Goal: Task Accomplishment & Management: Complete application form

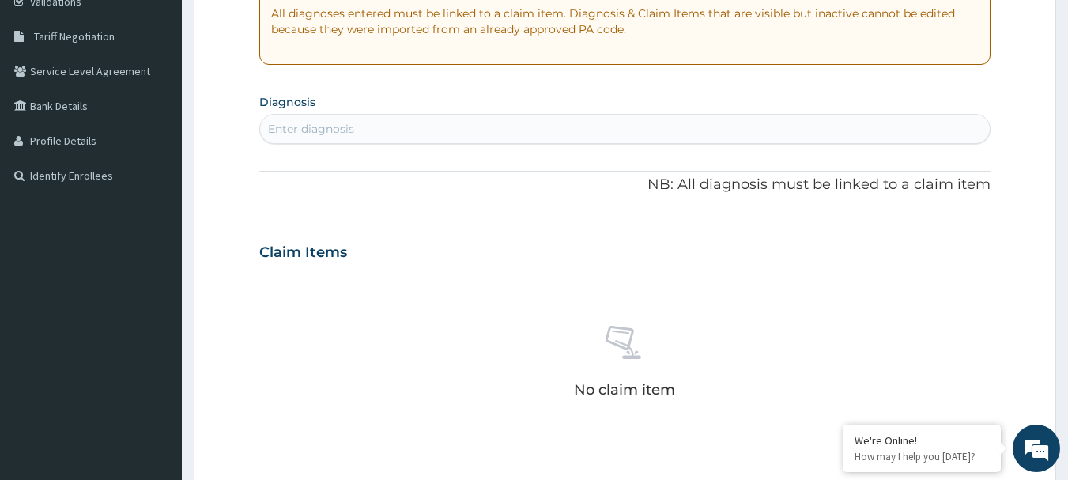
scroll to position [316, 0]
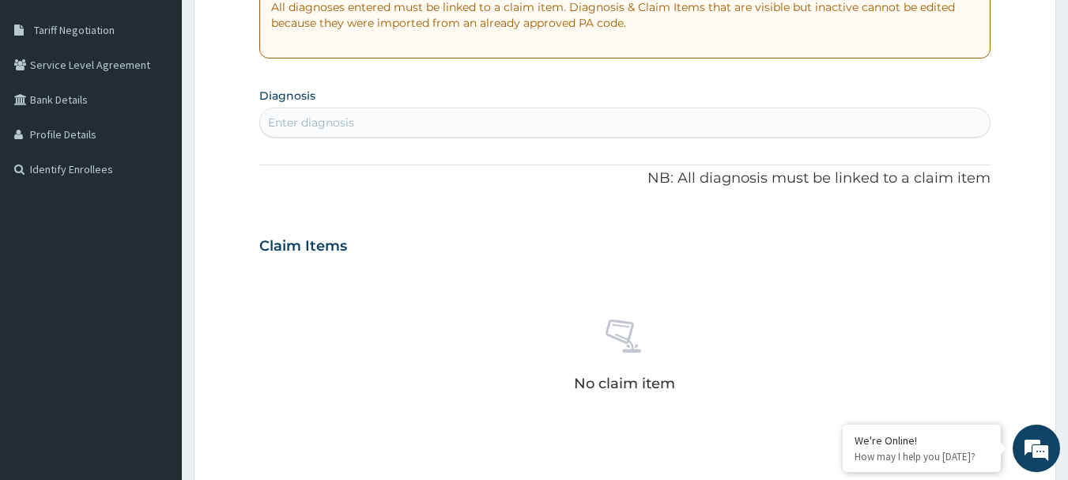
click at [516, 127] on div "Enter diagnosis" at bounding box center [625, 122] width 731 height 25
type input "ANGINA"
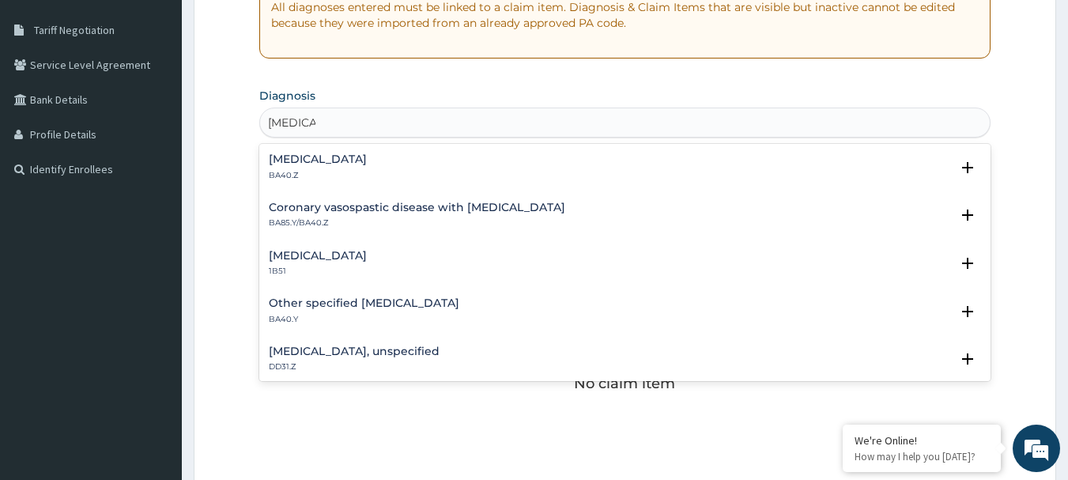
click at [367, 160] on h4 "Angina pectoris, unspecified" at bounding box center [318, 159] width 98 height 12
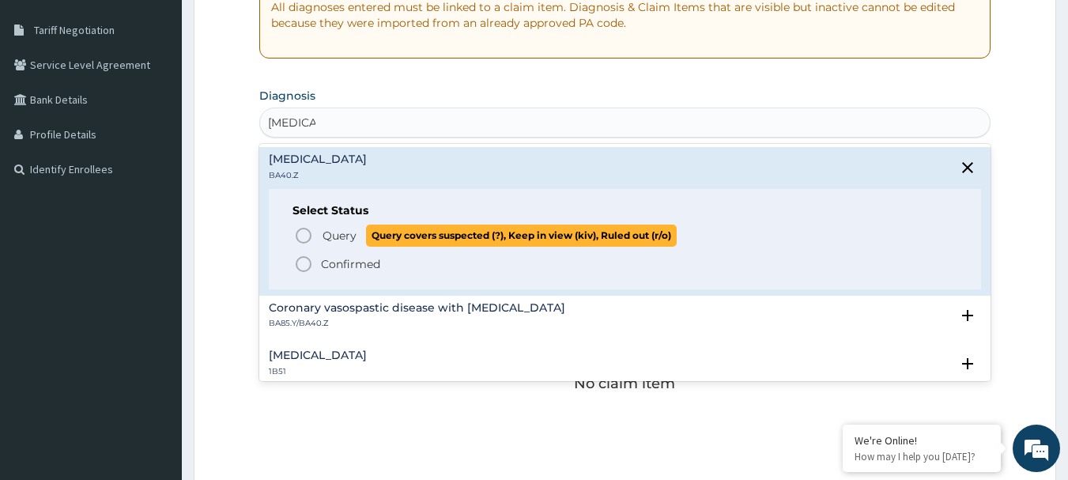
click at [323, 240] on span "Query" at bounding box center [340, 236] width 34 height 16
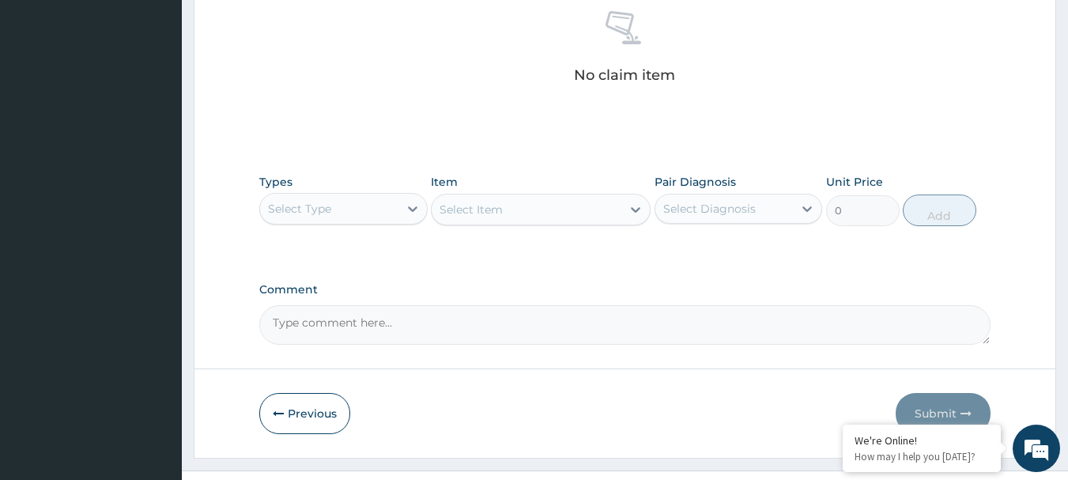
scroll to position [660, 0]
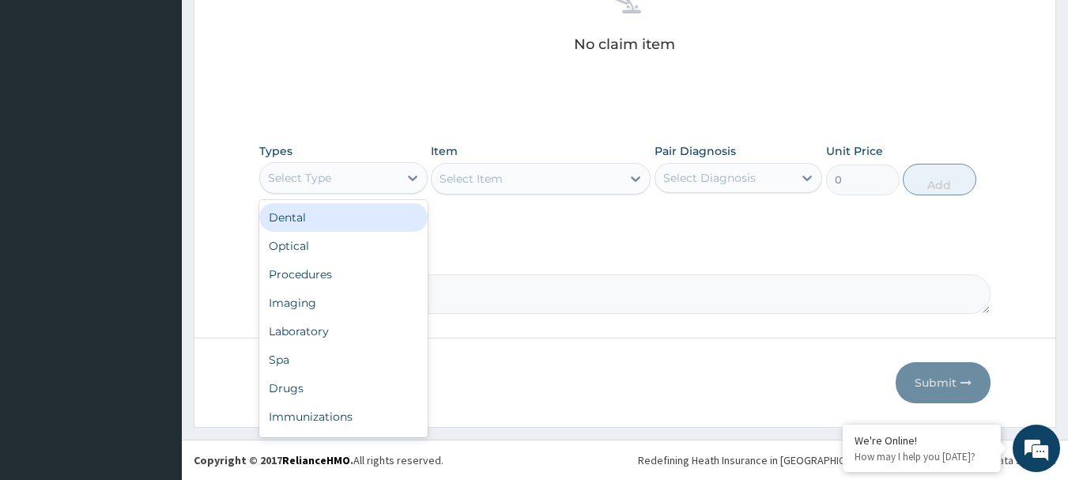
click at [365, 178] on div "Select Type" at bounding box center [329, 177] width 138 height 25
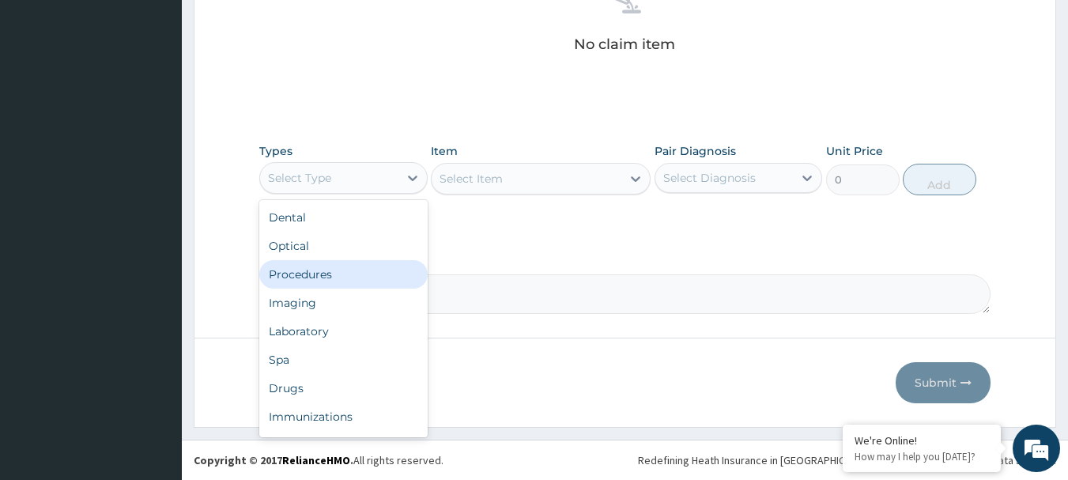
click at [330, 274] on div "Procedures" at bounding box center [343, 274] width 168 height 28
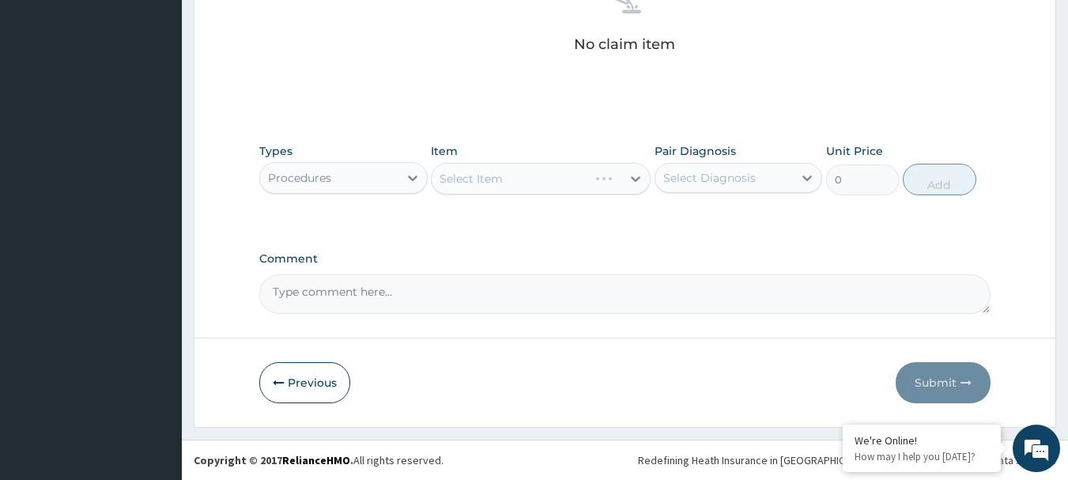
click at [463, 188] on div "Select Item" at bounding box center [541, 179] width 220 height 32
click at [485, 179] on div "Select Item" at bounding box center [541, 179] width 220 height 32
click at [518, 174] on div "Select Item" at bounding box center [527, 178] width 190 height 25
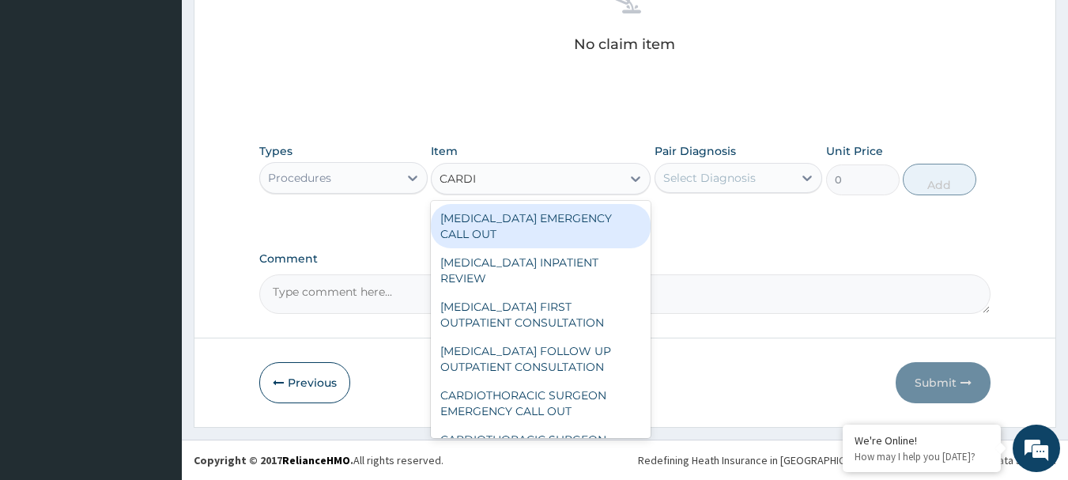
type input "CARDIO"
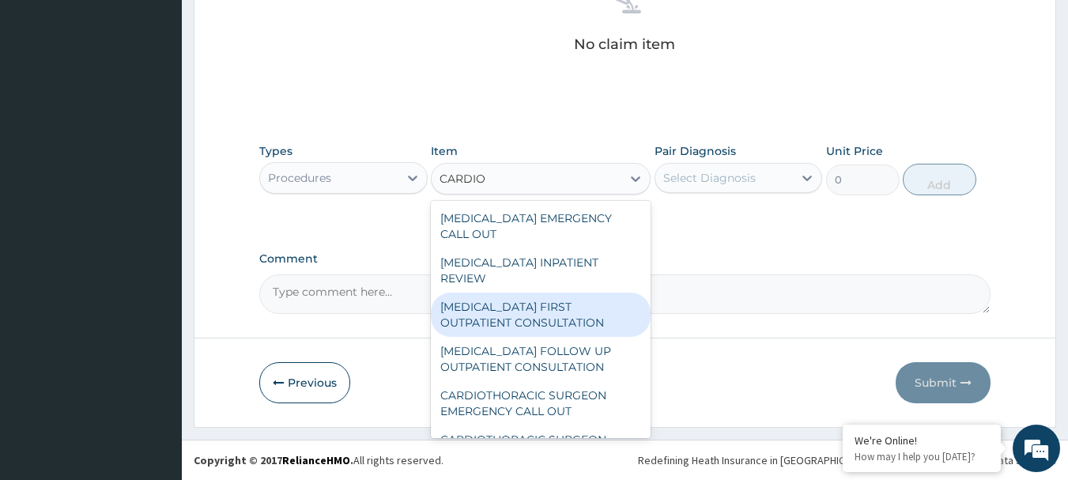
click at [519, 304] on div "CARDIOLOGIST FIRST OUTPATIENT CONSULTATION" at bounding box center [541, 315] width 220 height 44
type input "25000"
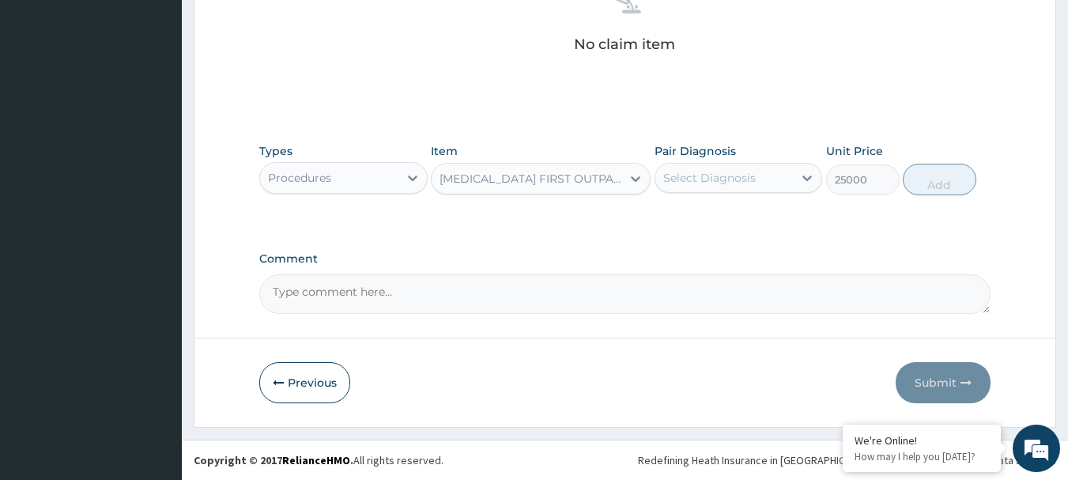
click at [591, 187] on div "CARDIOLOGIST FIRST OUTPATIENT CONSULTATION" at bounding box center [527, 178] width 190 height 25
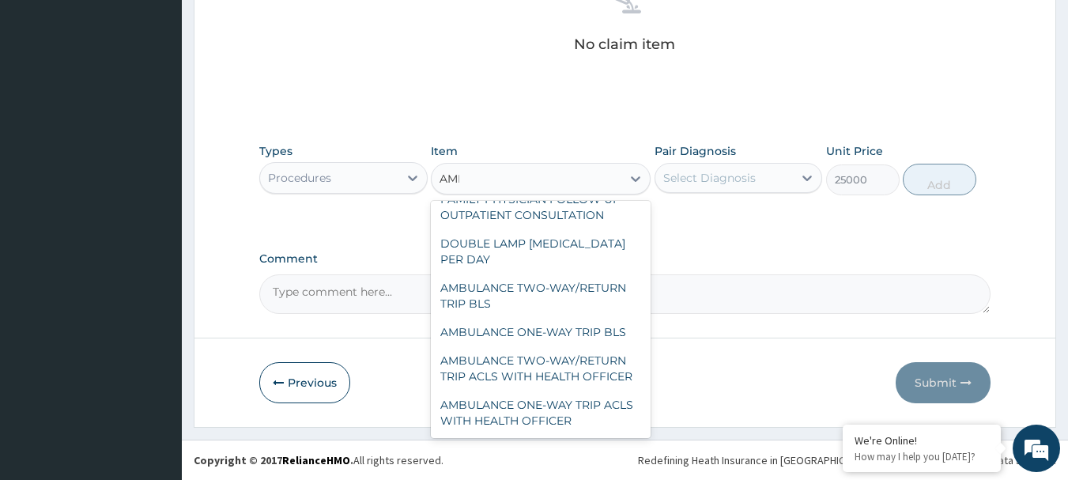
scroll to position [0, 0]
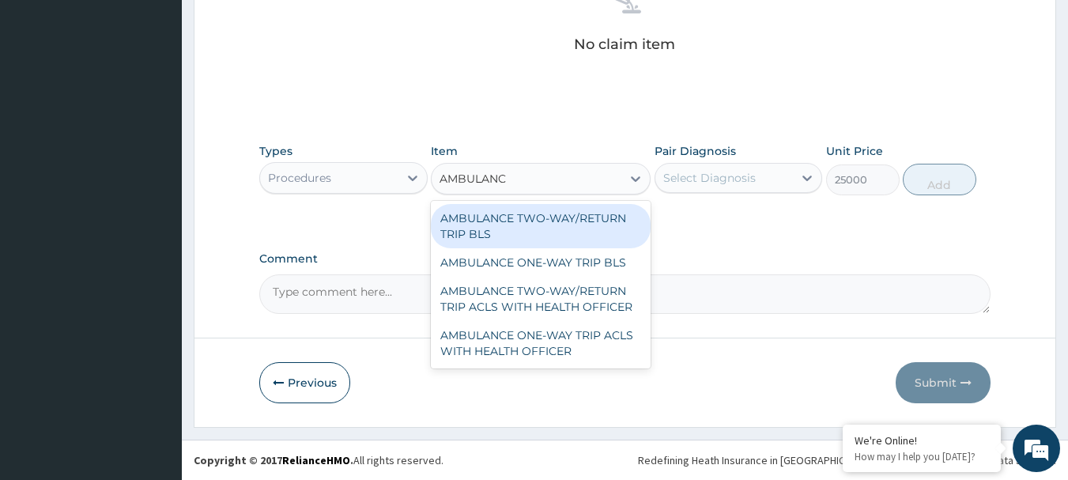
type input "AMBULANCE"
click at [523, 233] on div "AMBULANCE TWO-WAY/RETURN TRIP BLS" at bounding box center [541, 226] width 220 height 44
type input "50000"
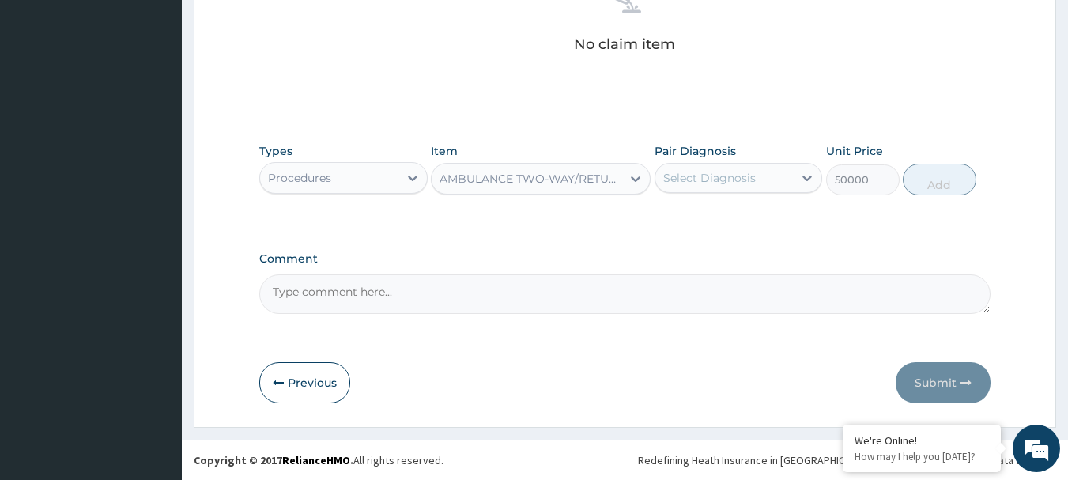
click at [459, 190] on div "AMBULANCE TWO-WAY/RETURN TRIP BLS" at bounding box center [527, 178] width 190 height 25
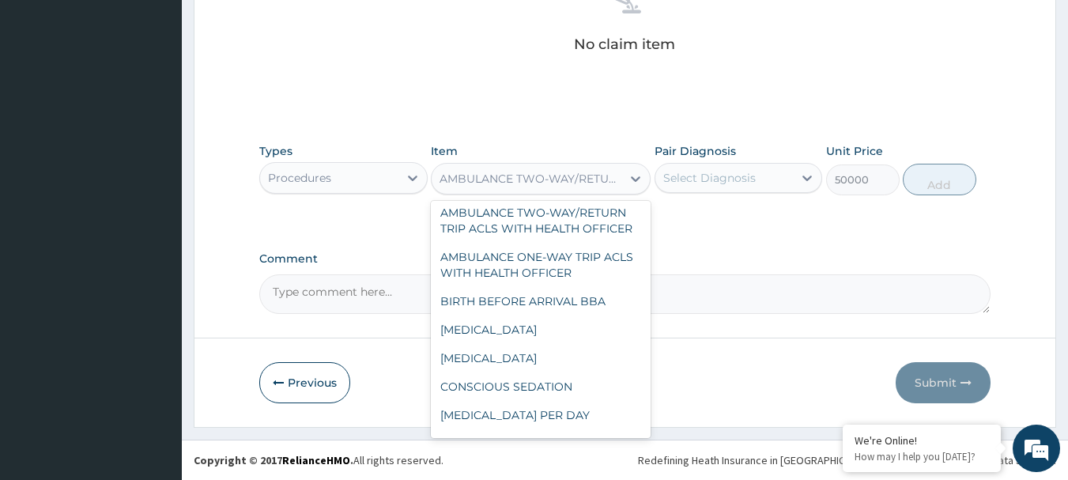
scroll to position [20975, 0]
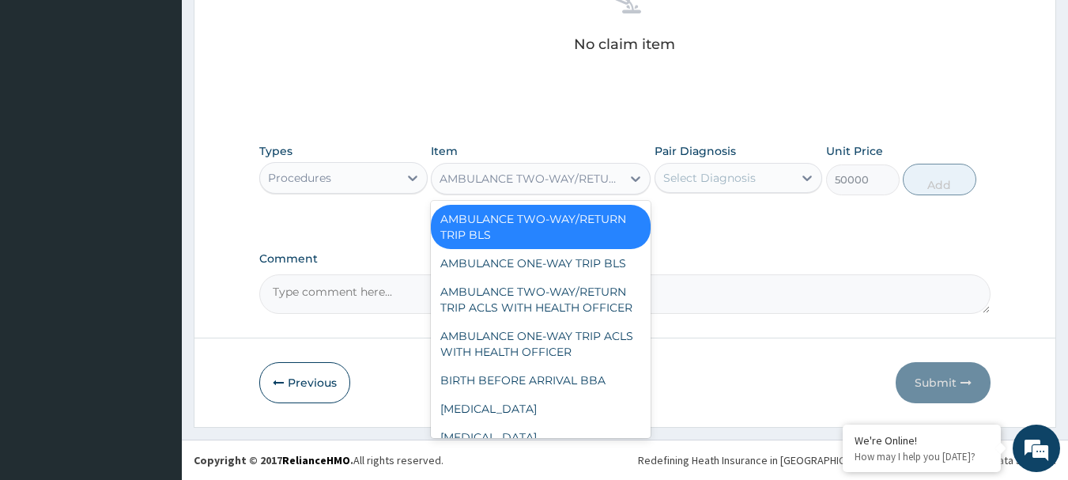
click at [731, 255] on label "Comment" at bounding box center [625, 258] width 732 height 13
click at [731, 274] on textarea "Comment" at bounding box center [625, 294] width 732 height 40
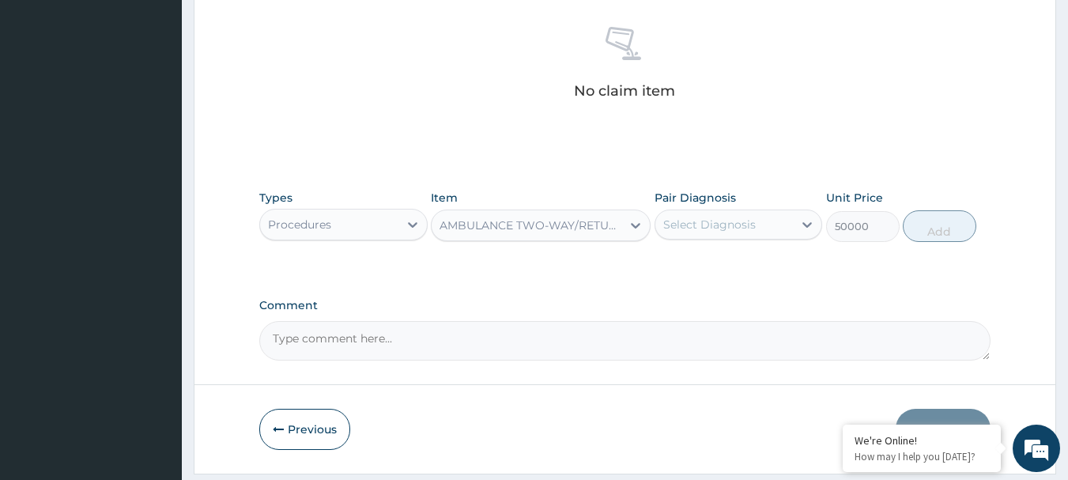
scroll to position [660, 0]
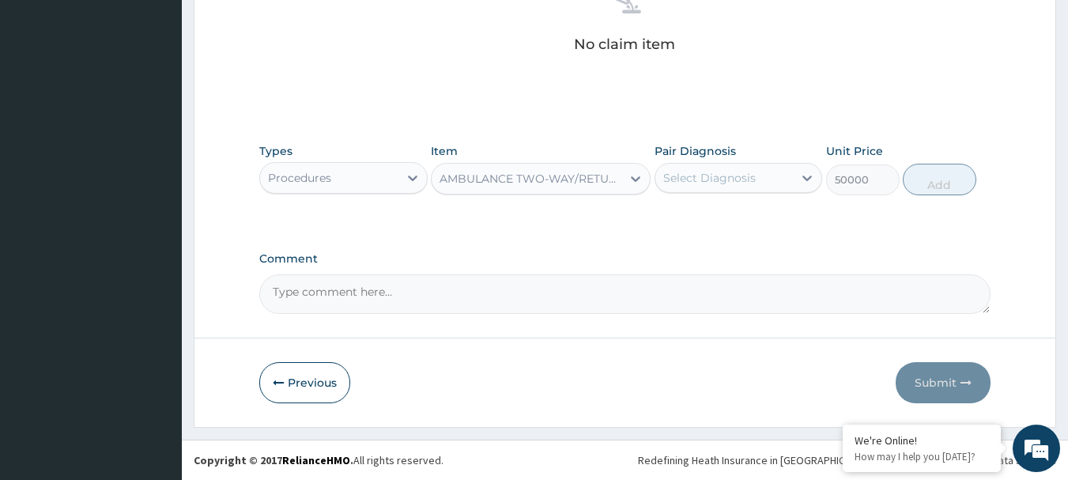
click at [499, 187] on div "AMBULANCE TWO-WAY/RETURN TRIP BLS" at bounding box center [527, 178] width 190 height 25
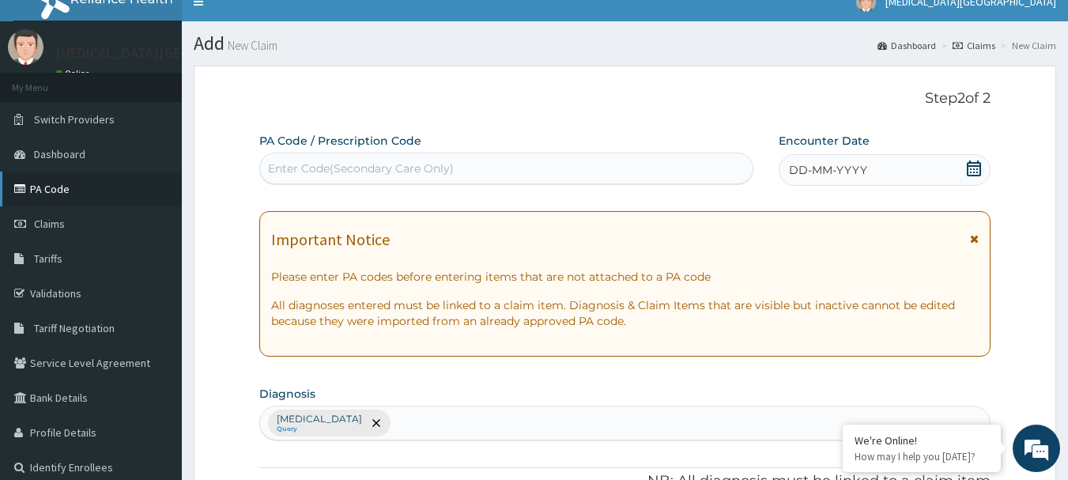
scroll to position [0, 0]
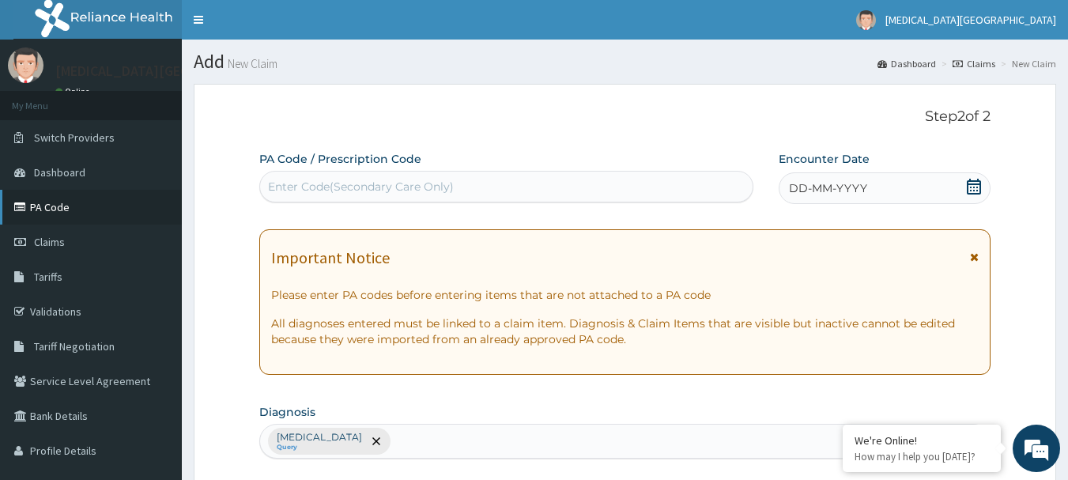
click at [91, 212] on link "PA Code" at bounding box center [91, 207] width 182 height 35
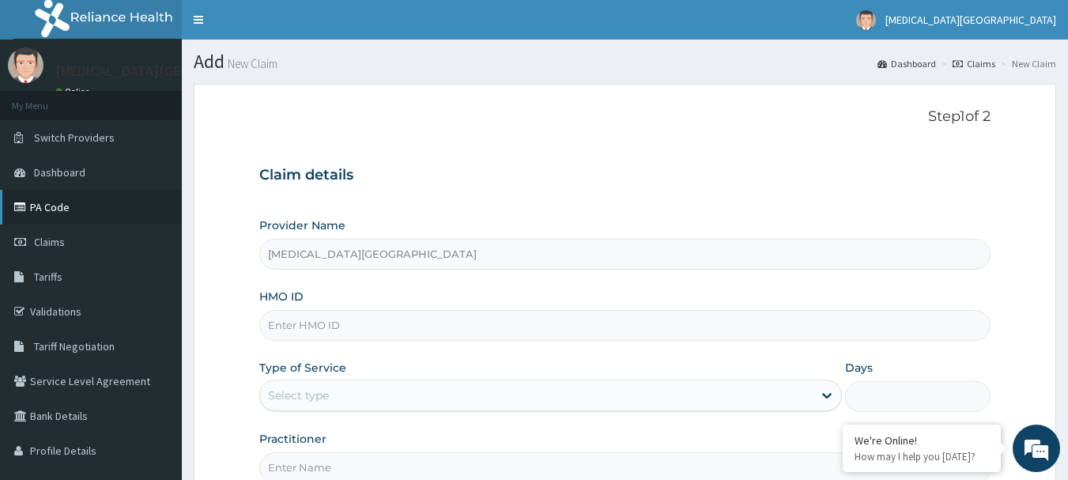
click at [60, 213] on link "PA Code" at bounding box center [91, 207] width 182 height 35
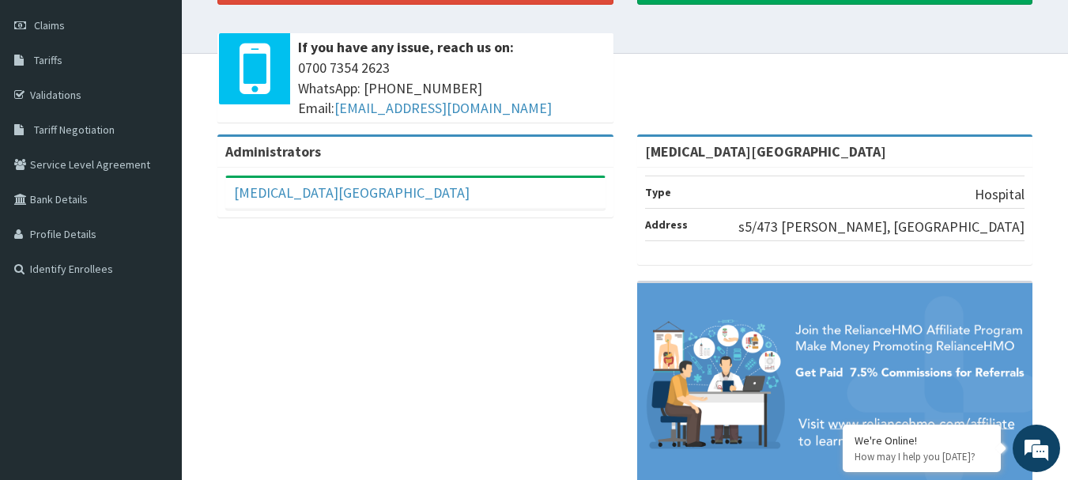
scroll to position [112, 0]
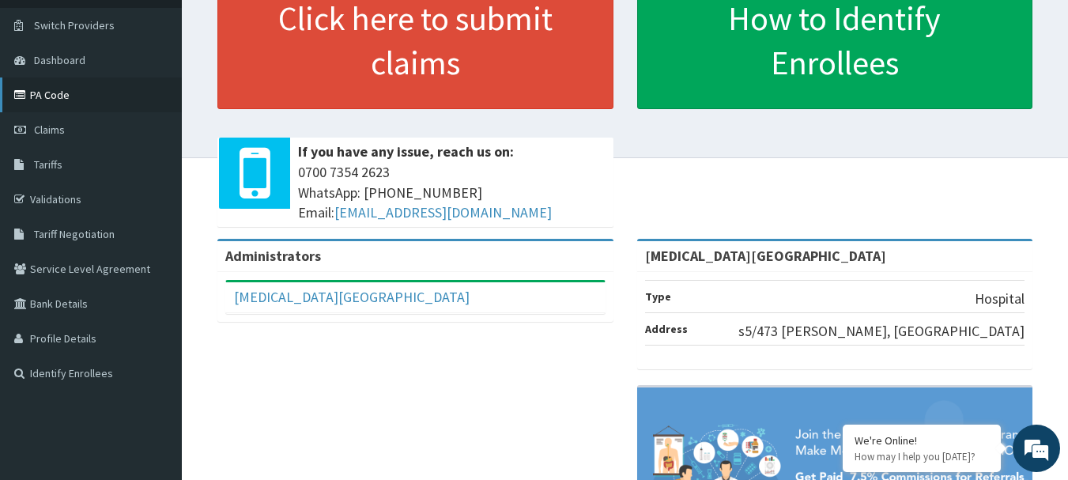
click at [51, 96] on link "PA Code" at bounding box center [91, 94] width 182 height 35
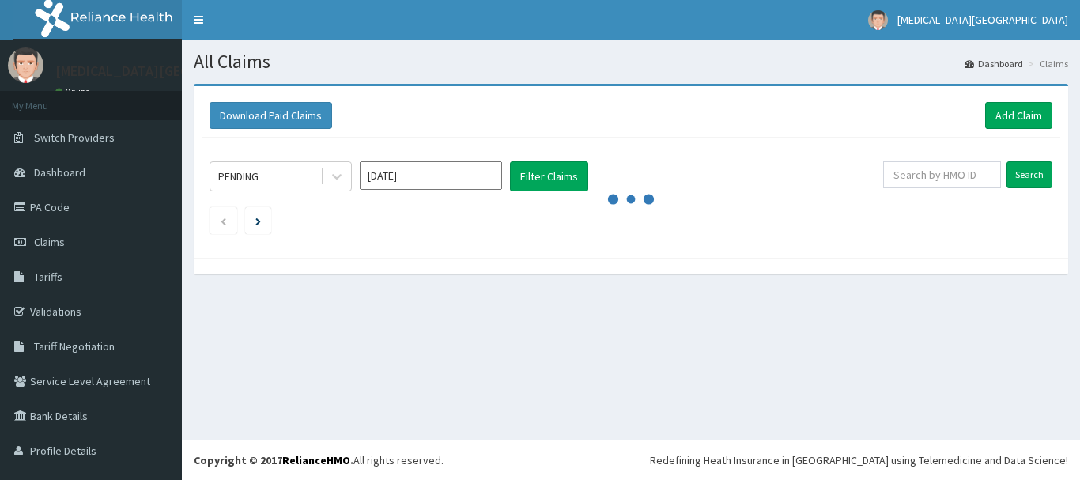
click at [61, 204] on link "PA Code" at bounding box center [91, 207] width 182 height 35
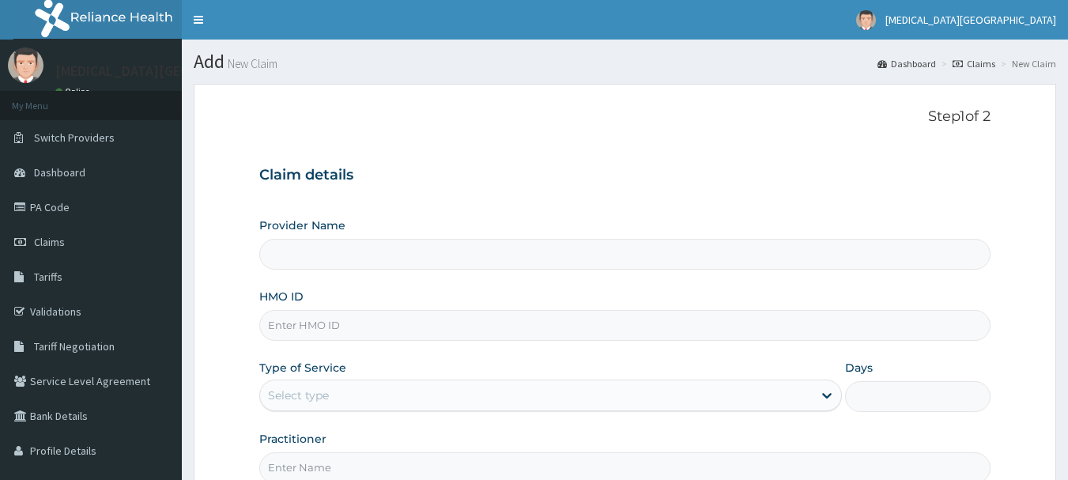
click at [322, 326] on input "HMO ID" at bounding box center [625, 325] width 732 height 31
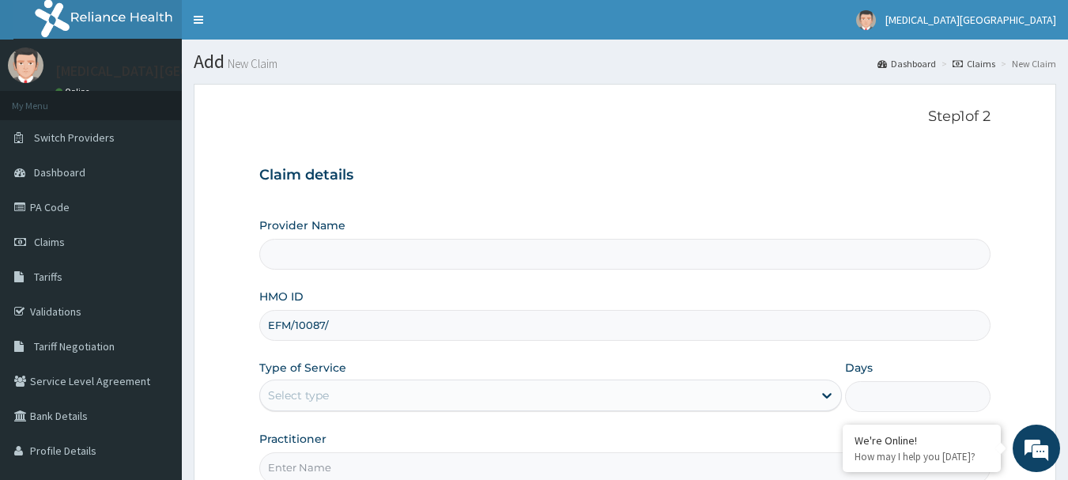
type input "EFM/10087/A"
type input "[MEDICAL_DATA][GEOGRAPHIC_DATA]"
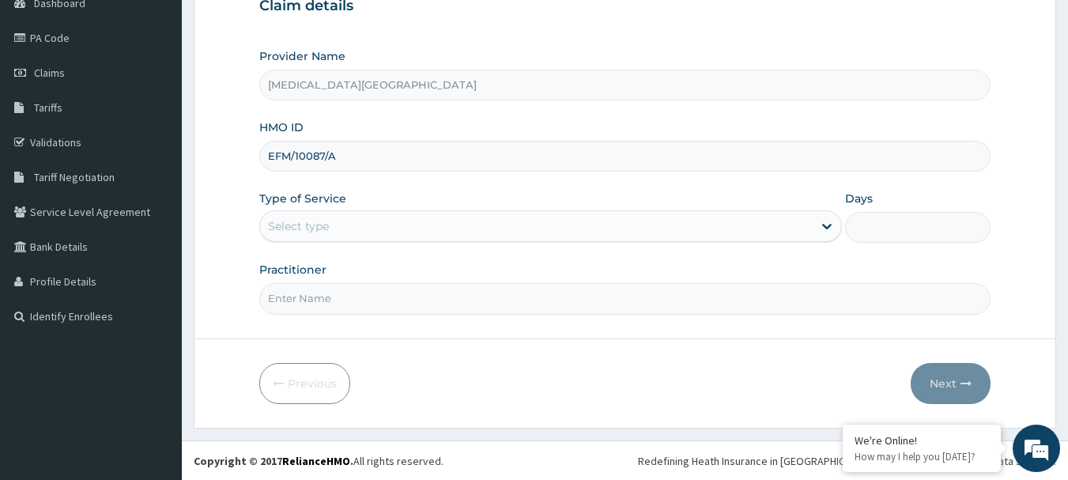
scroll to position [170, 0]
type input "EFM/10087/A"
drag, startPoint x: 353, startPoint y: 221, endPoint x: 366, endPoint y: 210, distance: 16.8
click at [366, 210] on div "Select type" at bounding box center [550, 226] width 583 height 32
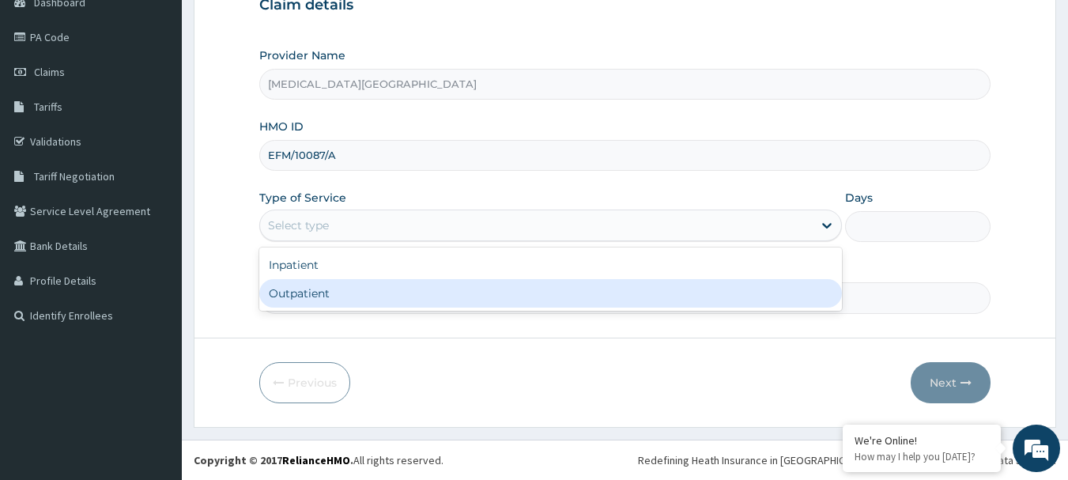
click at [343, 300] on div "Outpatient" at bounding box center [550, 293] width 583 height 28
type input "1"
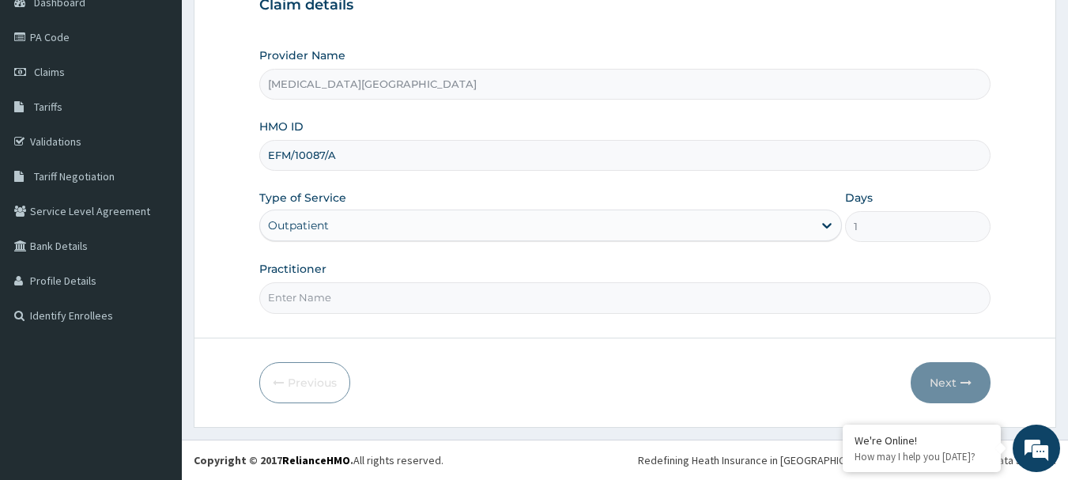
scroll to position [0, 0]
click at [345, 297] on input "Practitioner" at bounding box center [625, 297] width 732 height 31
type input "DR. LEWIS"
click at [931, 380] on button "Next" at bounding box center [951, 382] width 80 height 41
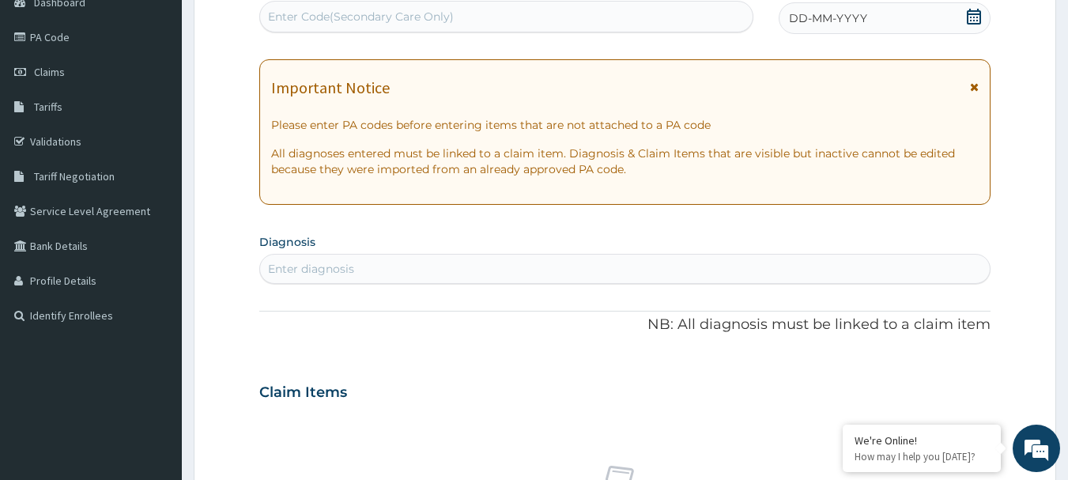
click at [981, 16] on icon at bounding box center [974, 17] width 14 height 16
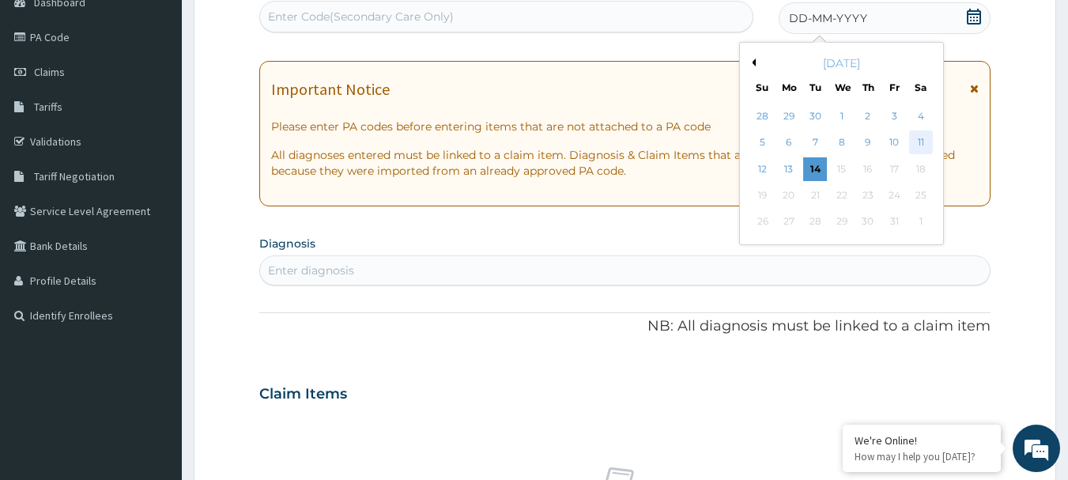
click at [920, 142] on div "11" at bounding box center [921, 143] width 24 height 24
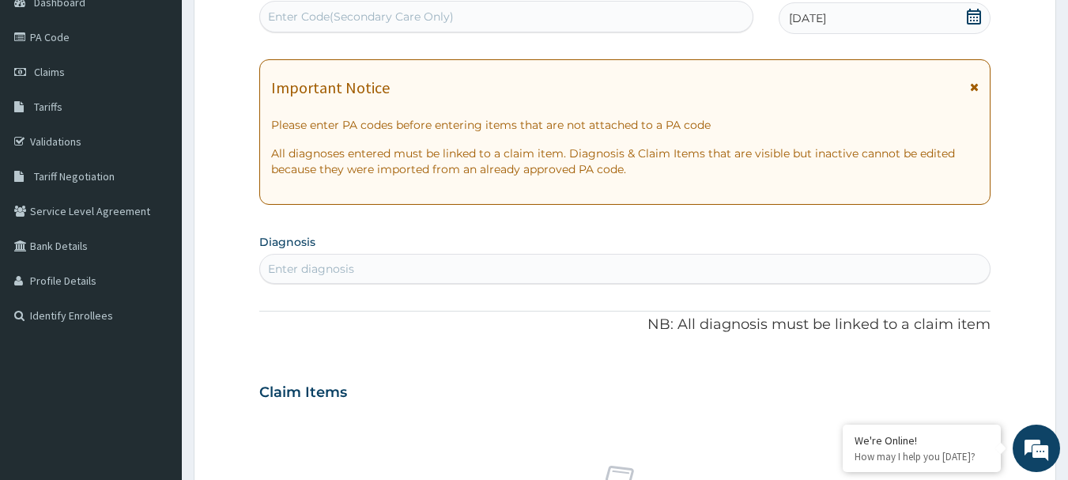
scroll to position [249, 0]
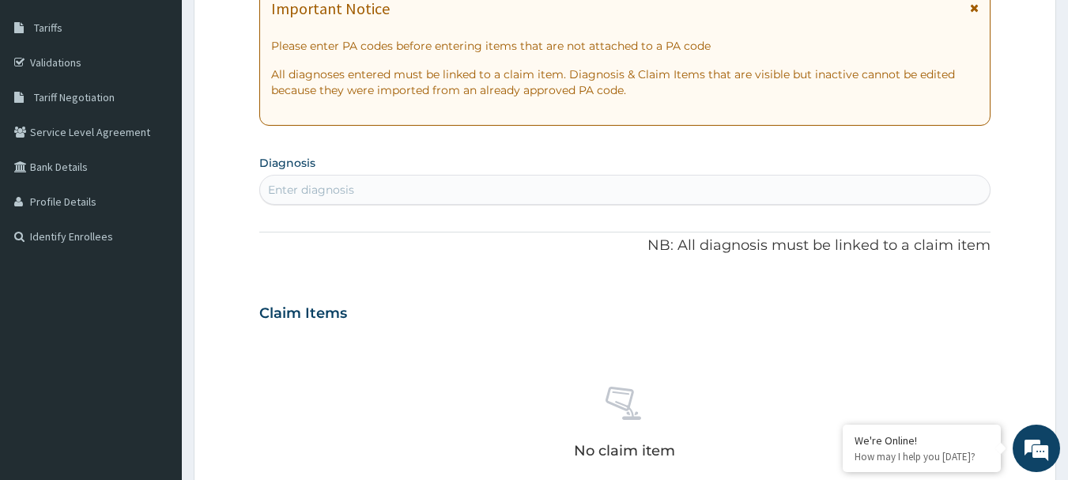
click at [466, 179] on div "Enter diagnosis" at bounding box center [625, 189] width 731 height 25
type input "ASTHMA"
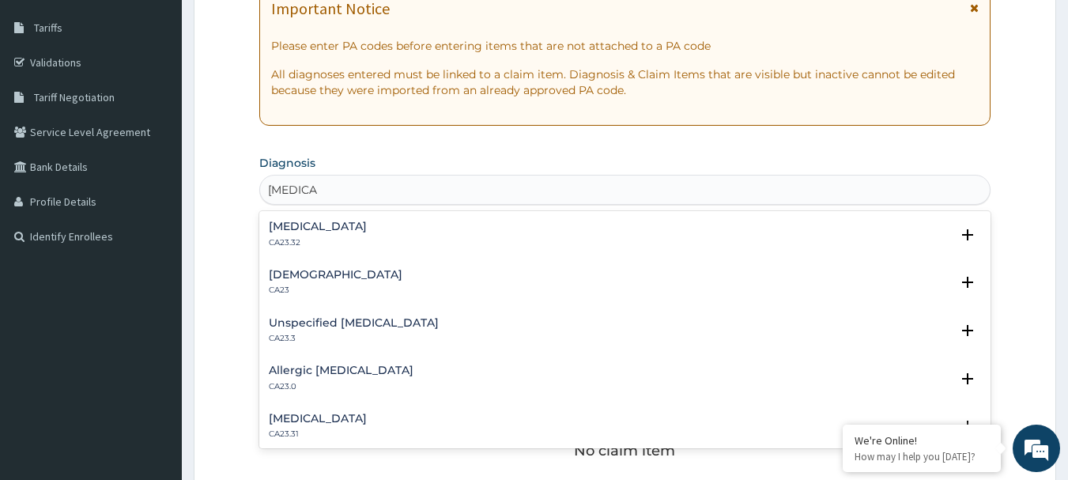
click at [311, 274] on h4 "Asthma" at bounding box center [336, 275] width 134 height 12
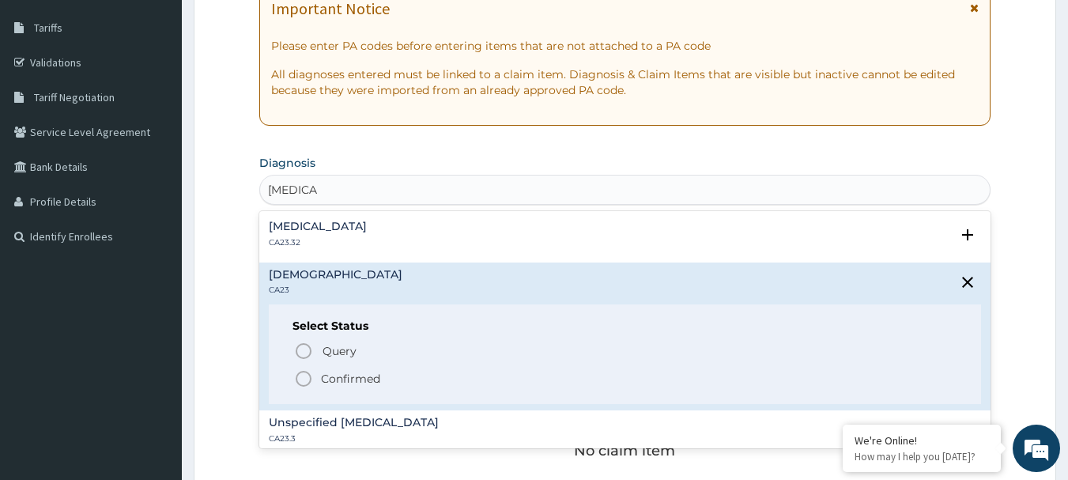
click at [340, 371] on span "Confirmed" at bounding box center [626, 378] width 664 height 19
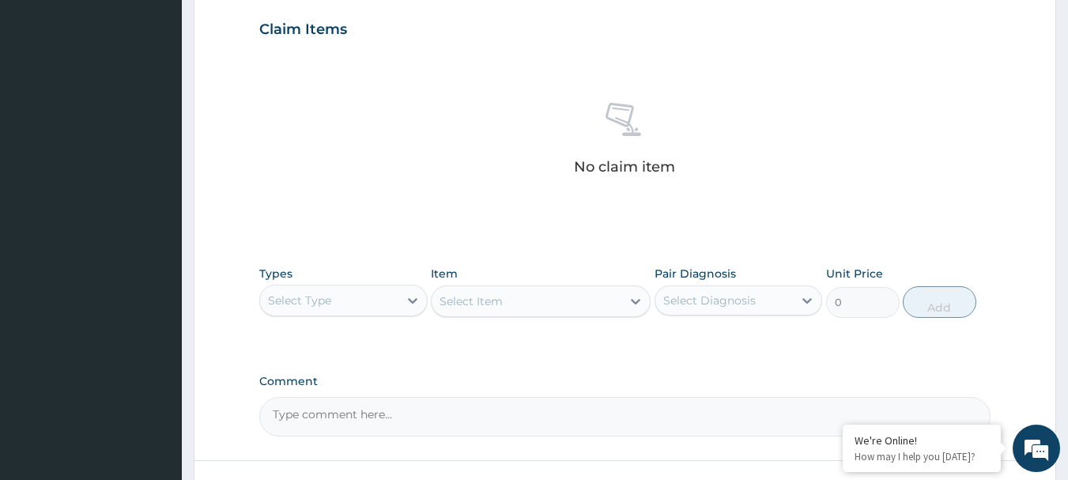
scroll to position [565, 0]
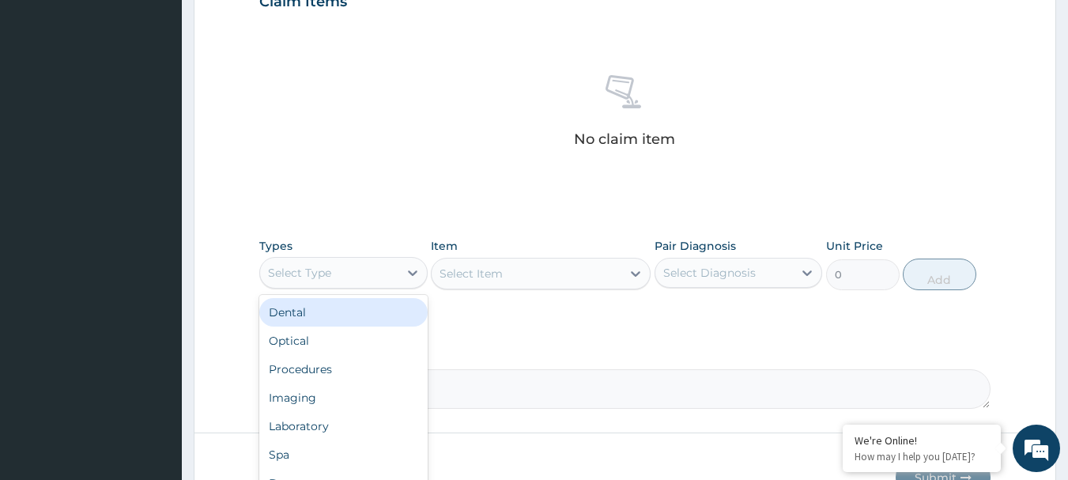
click at [377, 275] on div "Select Type" at bounding box center [329, 272] width 138 height 25
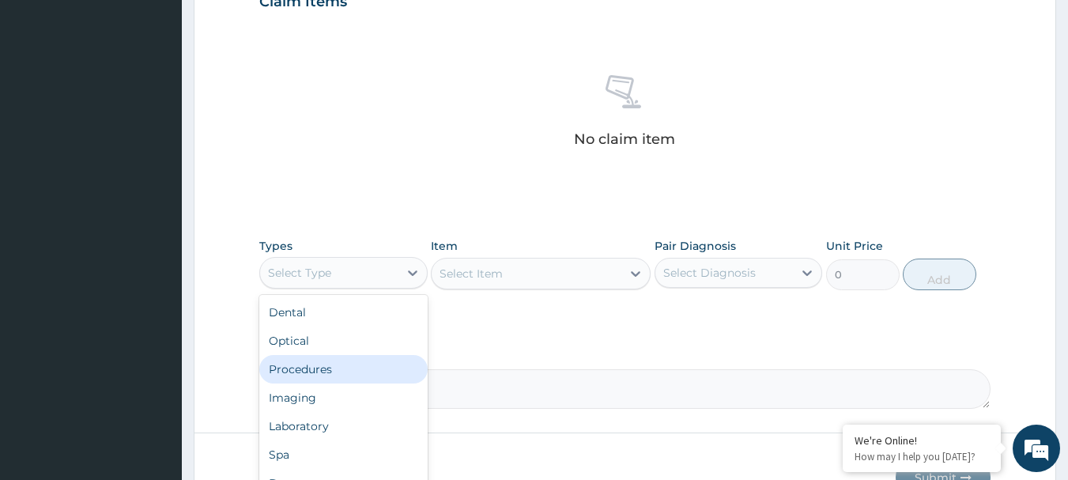
click at [344, 374] on div "Procedures" at bounding box center [343, 369] width 168 height 28
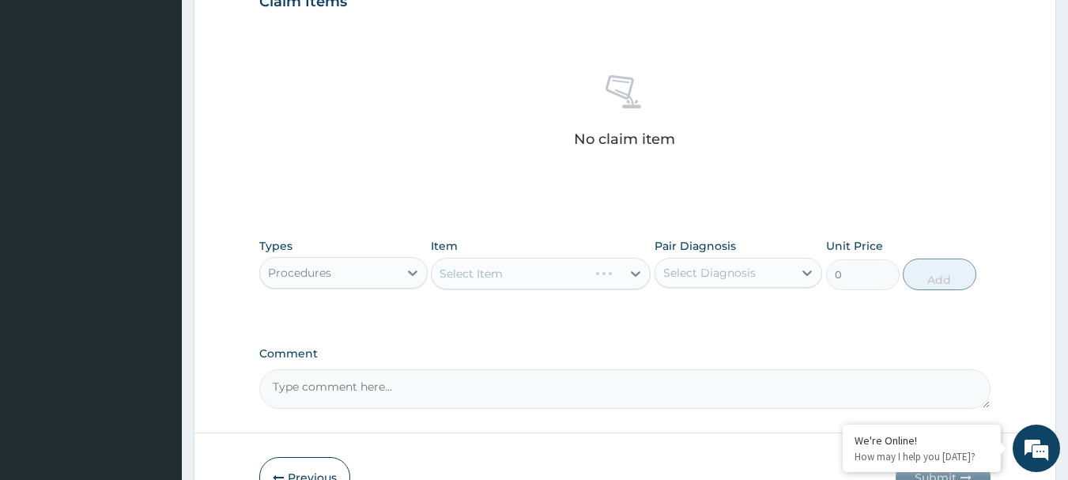
click at [466, 272] on div "Select Item" at bounding box center [541, 274] width 220 height 32
click at [478, 266] on div "Select Item" at bounding box center [541, 274] width 220 height 32
click at [478, 266] on div "Select Item" at bounding box center [471, 274] width 63 height 16
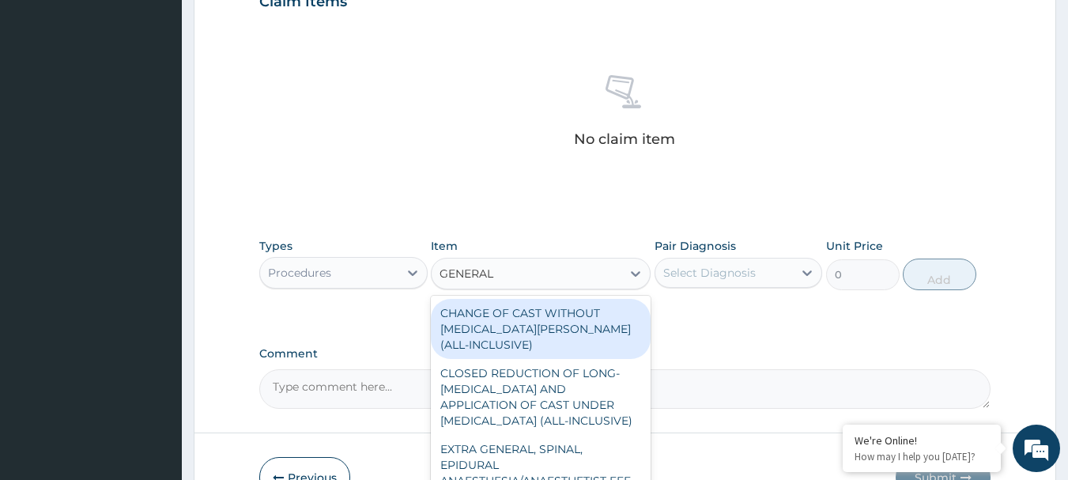
type input "GENERAL P"
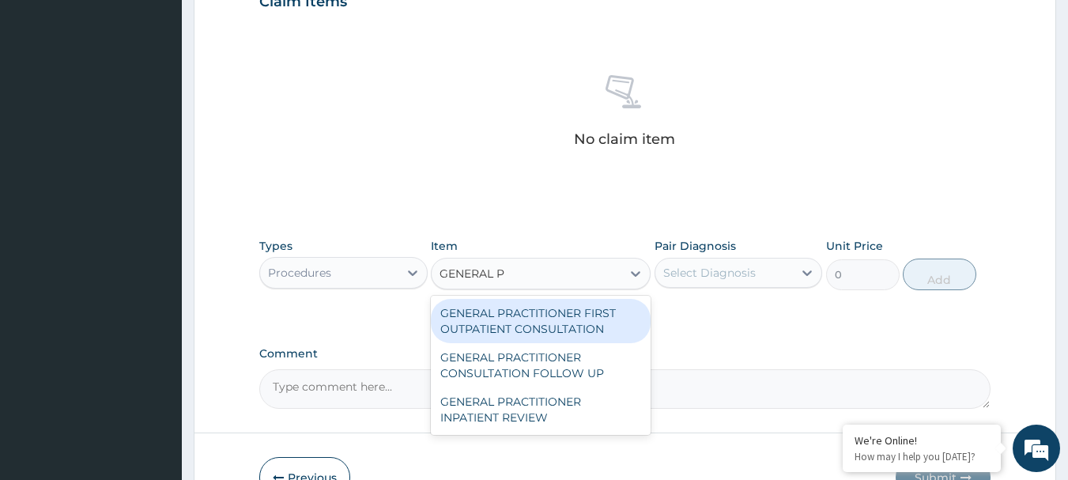
click at [531, 317] on div "GENERAL PRACTITIONER FIRST OUTPATIENT CONSULTATION" at bounding box center [541, 321] width 220 height 44
type input "3750"
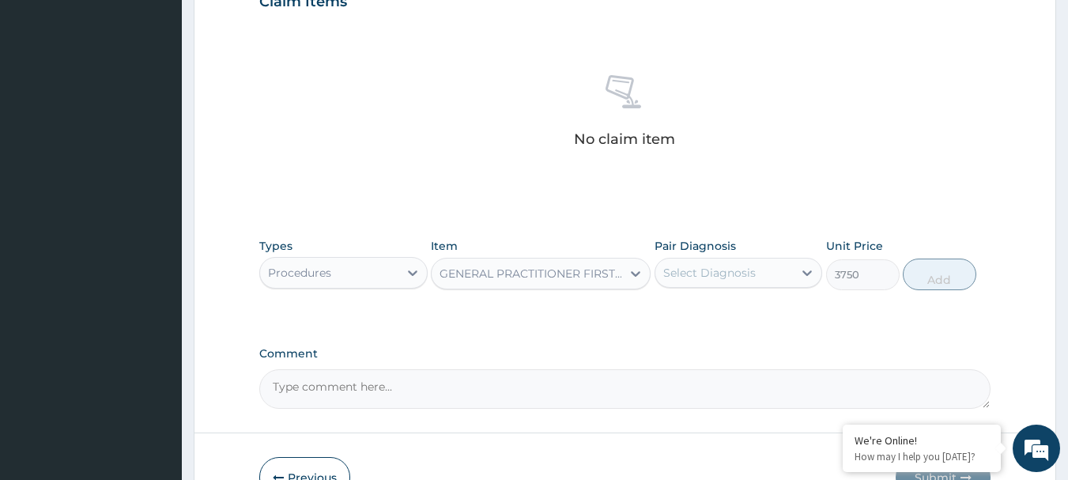
click at [754, 276] on div "Select Diagnosis" at bounding box center [724, 272] width 138 height 25
click at [729, 300] on div "Asthma" at bounding box center [739, 313] width 168 height 32
checkbox input "true"
click at [943, 283] on button "Add" at bounding box center [940, 275] width 74 height 32
type input "0"
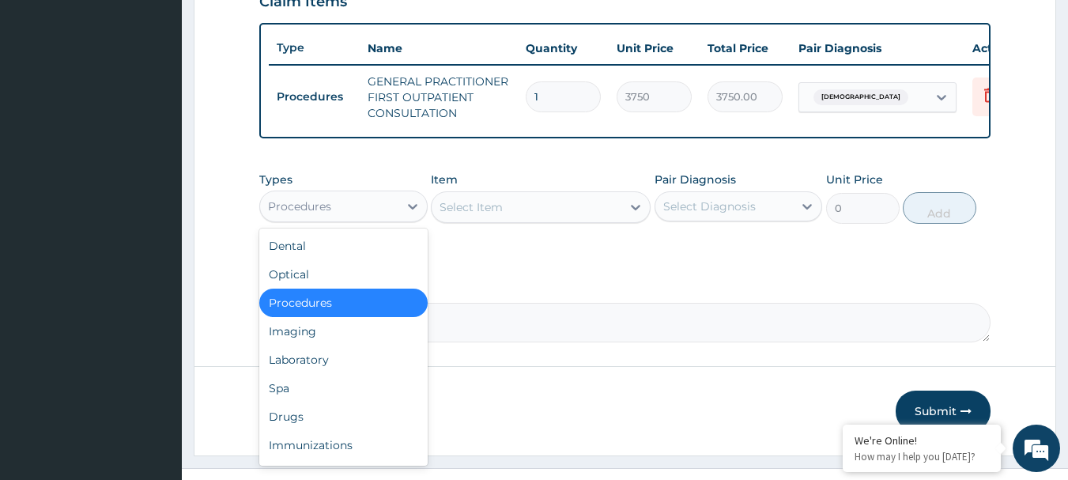
click at [380, 219] on div "Procedures" at bounding box center [329, 206] width 138 height 25
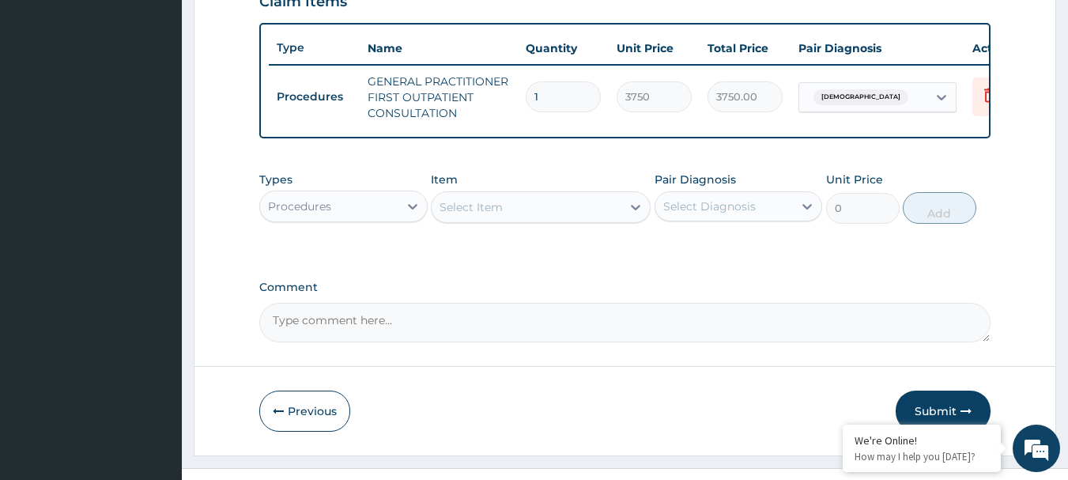
click at [483, 214] on div "Select Item" at bounding box center [471, 207] width 63 height 16
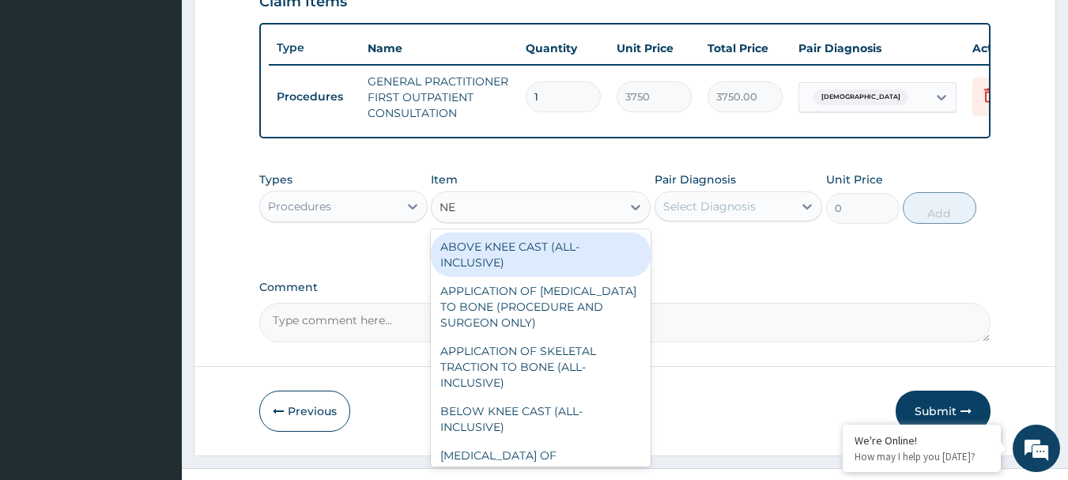
type input "NEB"
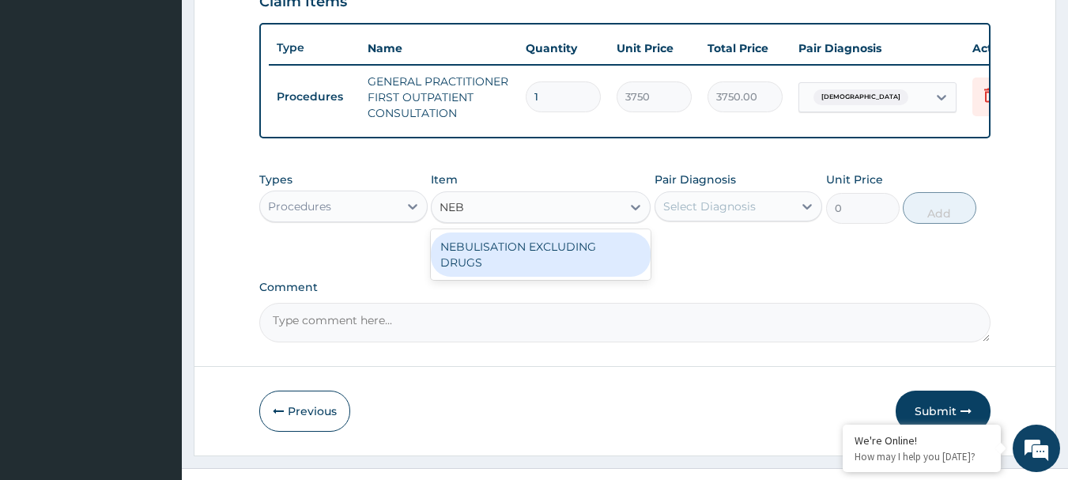
drag, startPoint x: 540, startPoint y: 256, endPoint x: 576, endPoint y: 255, distance: 35.6
click at [542, 256] on div "NEBULISATION EXCLUDING DRUGS" at bounding box center [541, 254] width 220 height 44
type input "3750"
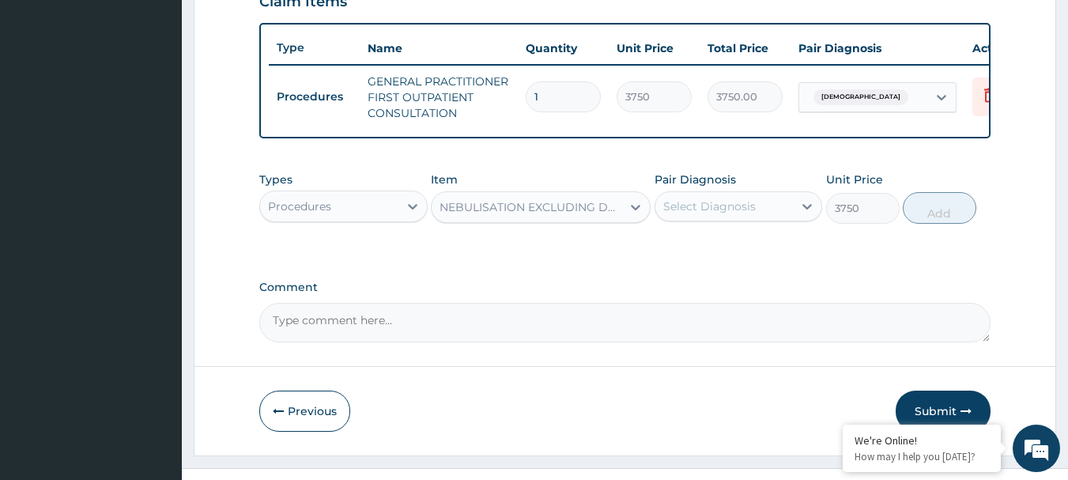
click at [721, 206] on div "Select Diagnosis" at bounding box center [724, 206] width 138 height 25
click at [722, 253] on label "Asthma" at bounding box center [748, 245] width 134 height 16
checkbox input "true"
click at [922, 215] on button "Add" at bounding box center [940, 208] width 74 height 32
type input "0"
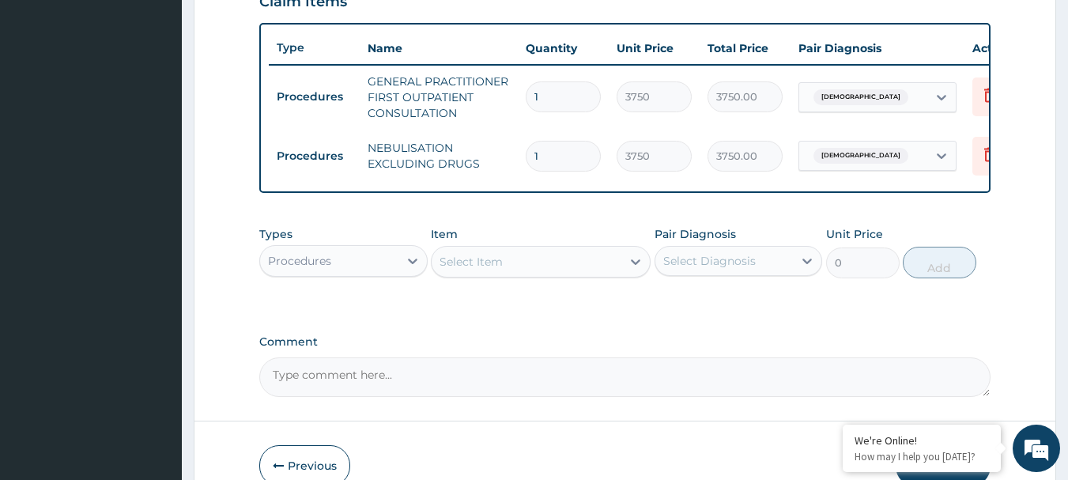
click at [368, 260] on div "Procedures" at bounding box center [329, 260] width 138 height 25
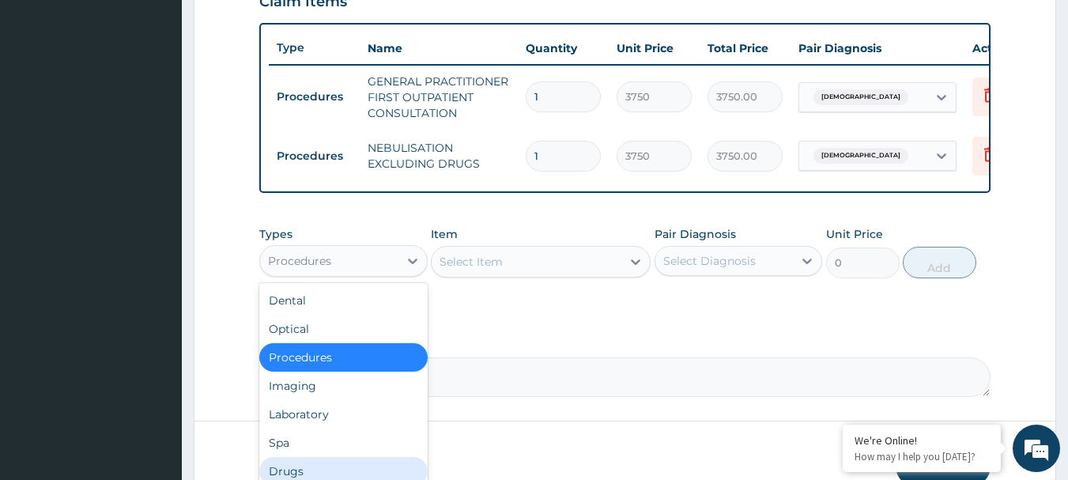
scroll to position [54, 0]
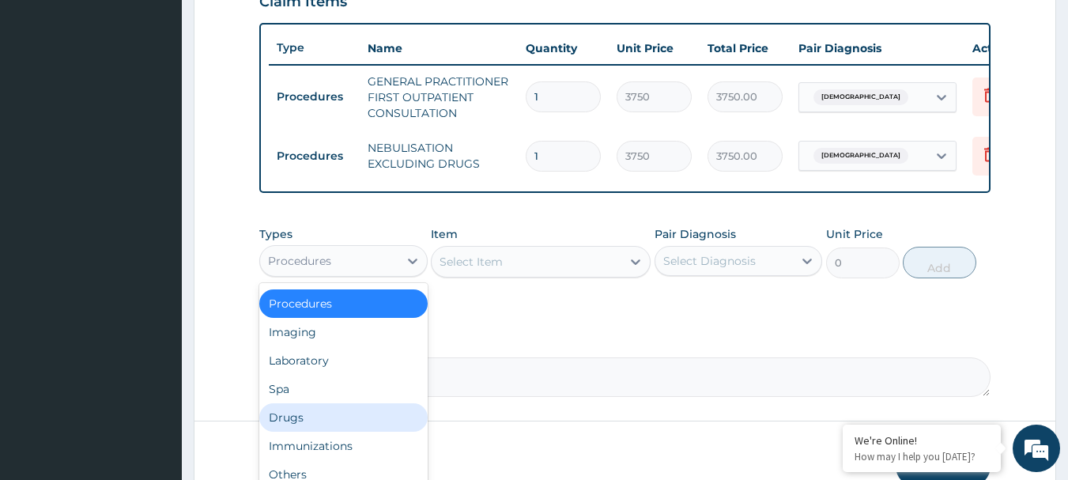
click at [297, 430] on div "Drugs" at bounding box center [343, 417] width 168 height 28
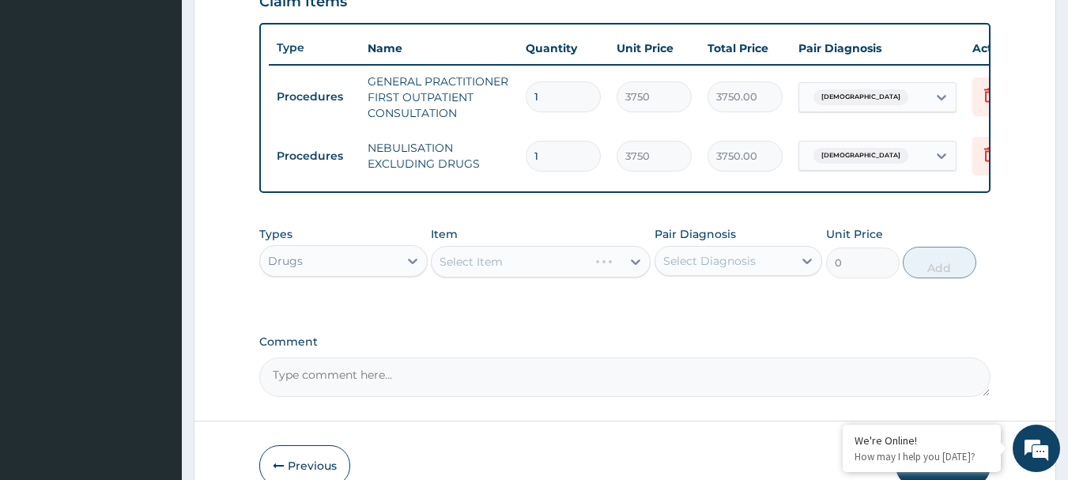
click at [547, 265] on div "Select Item" at bounding box center [541, 262] width 220 height 32
click at [547, 265] on div "Select Item" at bounding box center [527, 261] width 190 height 25
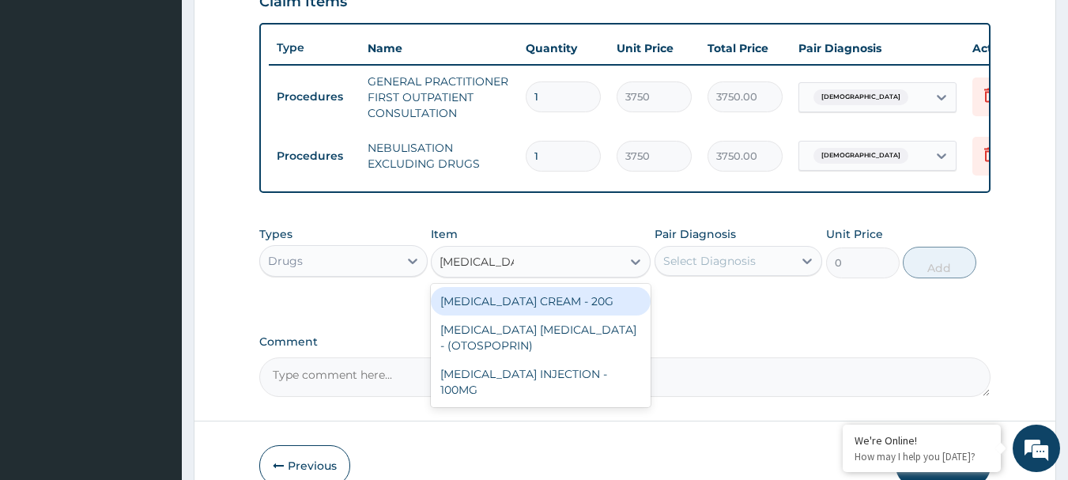
type input "HYDROCORTI"
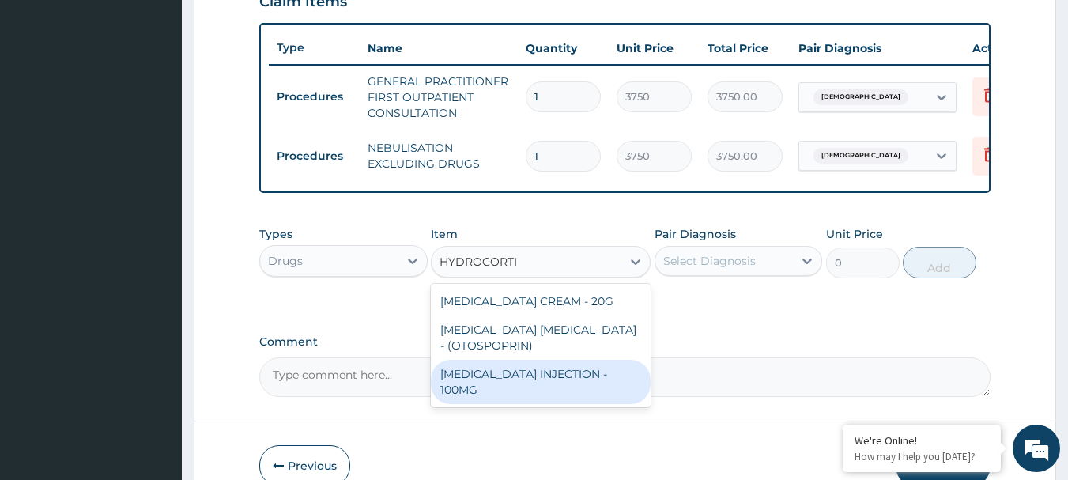
click at [576, 386] on div "HYDROCORTISONE INJECTION - 100MG" at bounding box center [541, 382] width 220 height 44
type input "840"
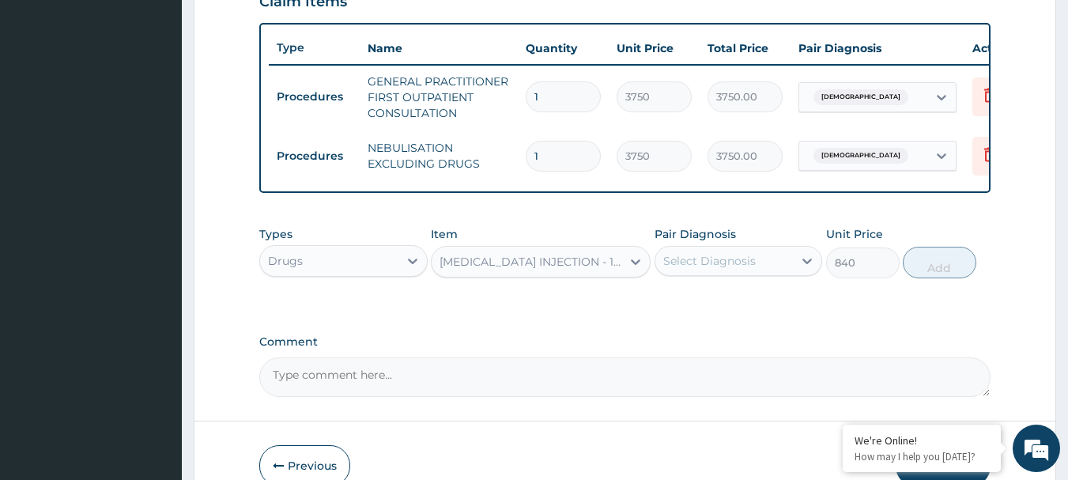
click at [736, 269] on div "Select Diagnosis" at bounding box center [709, 261] width 93 height 16
click at [738, 311] on div "Asthma" at bounding box center [739, 301] width 168 height 32
checkbox input "true"
click at [935, 278] on button "Add" at bounding box center [940, 263] width 74 height 32
type input "0"
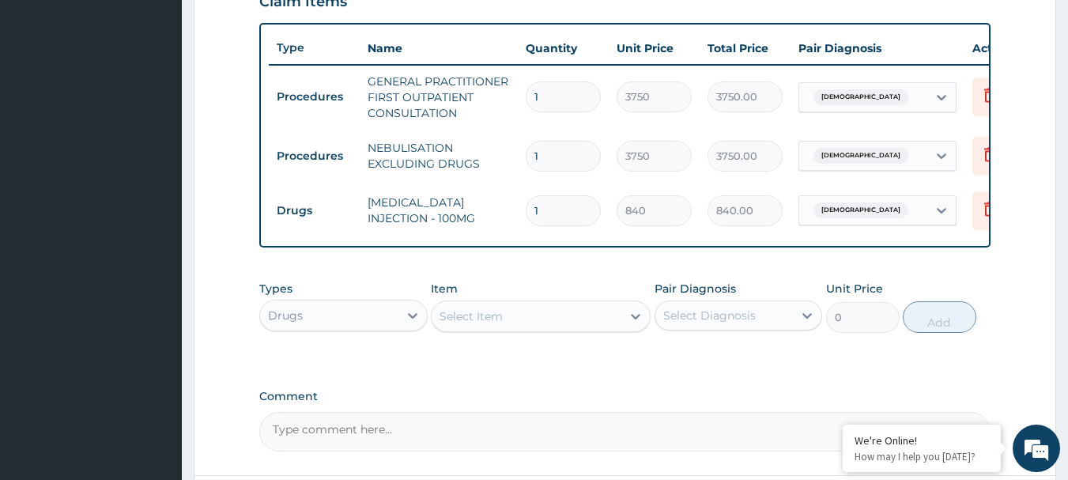
click at [542, 329] on div "Select Item" at bounding box center [527, 316] width 190 height 25
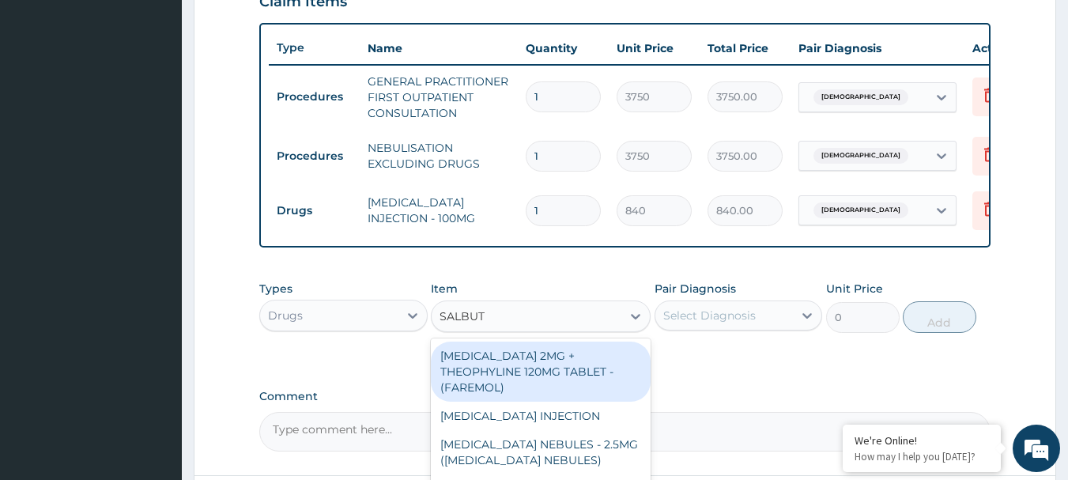
type input "SALBUTa"
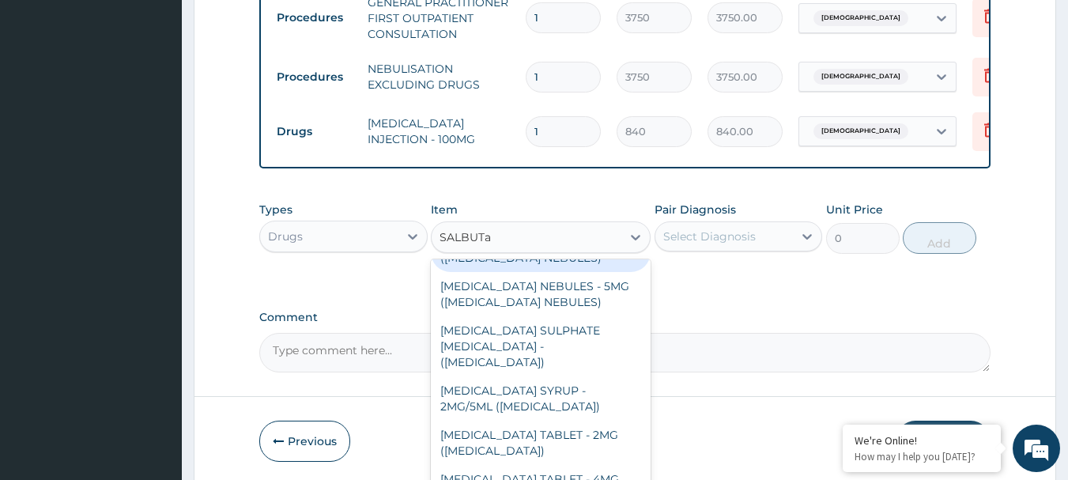
scroll to position [715, 0]
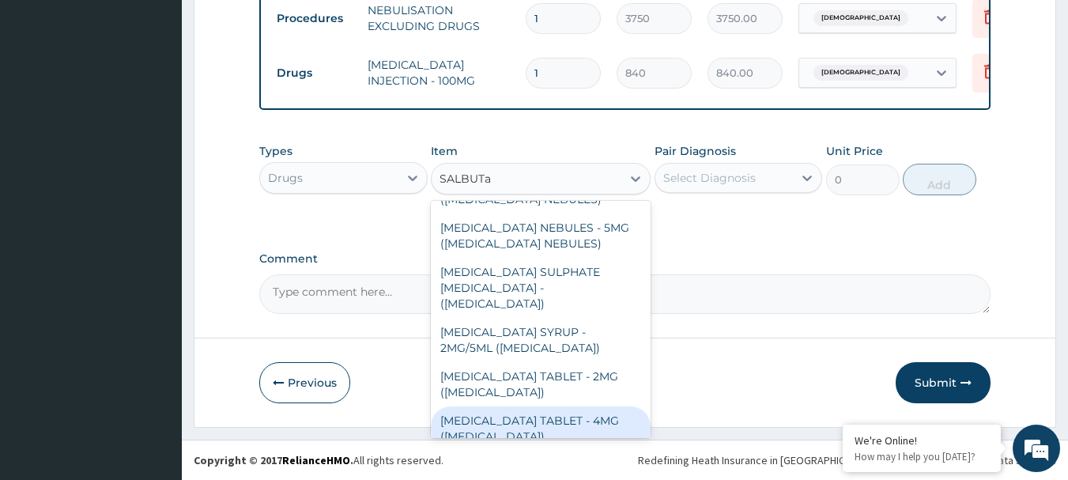
click at [516, 406] on div "SALBUTAMOL TABLET - 4MG (VENTOLIN)" at bounding box center [541, 428] width 220 height 44
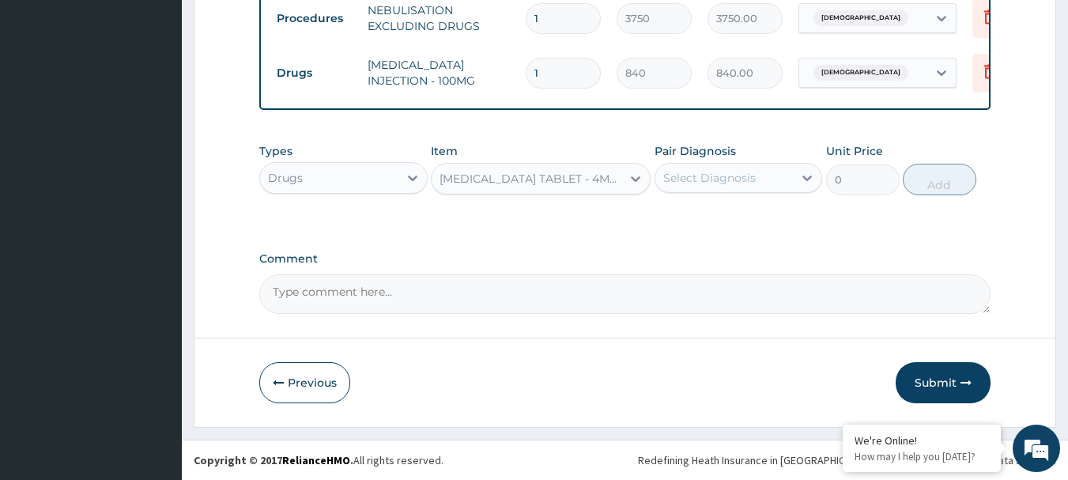
type input "56"
click at [713, 180] on div "Select Diagnosis" at bounding box center [709, 178] width 93 height 16
click at [716, 224] on label "Asthma" at bounding box center [748, 217] width 134 height 16
checkbox input "true"
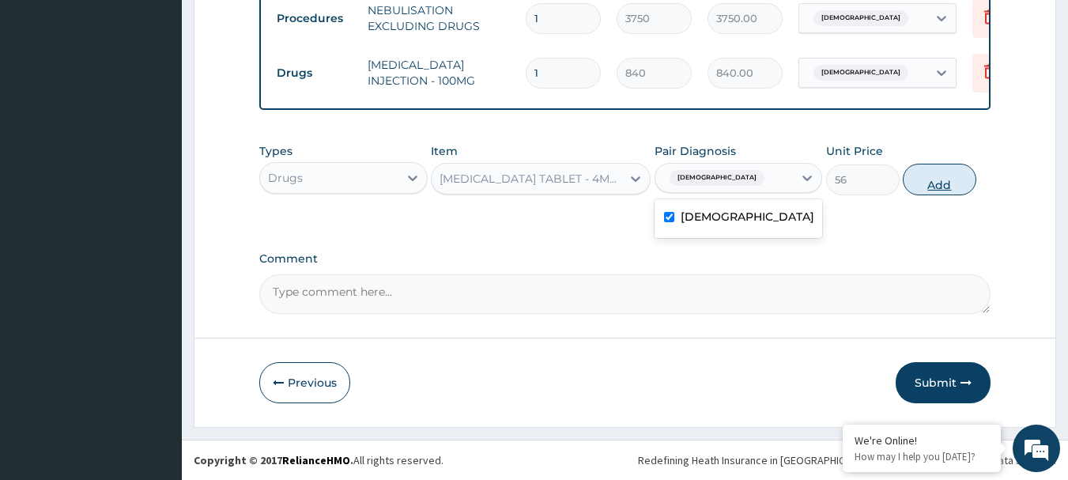
click at [915, 175] on button "Add" at bounding box center [940, 180] width 74 height 32
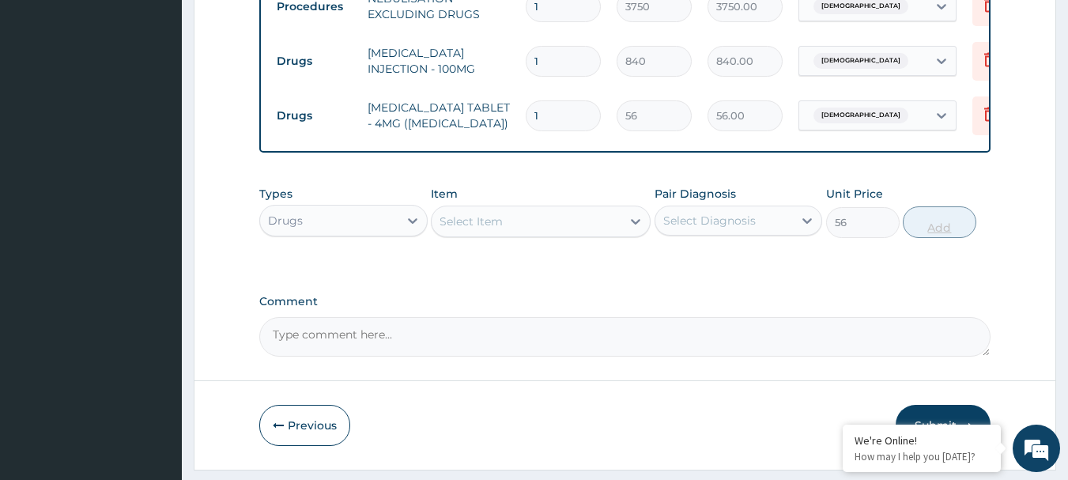
type input "0"
type input "14"
type input "784.00"
type input "14"
click at [516, 230] on div "Select Item" at bounding box center [527, 221] width 190 height 25
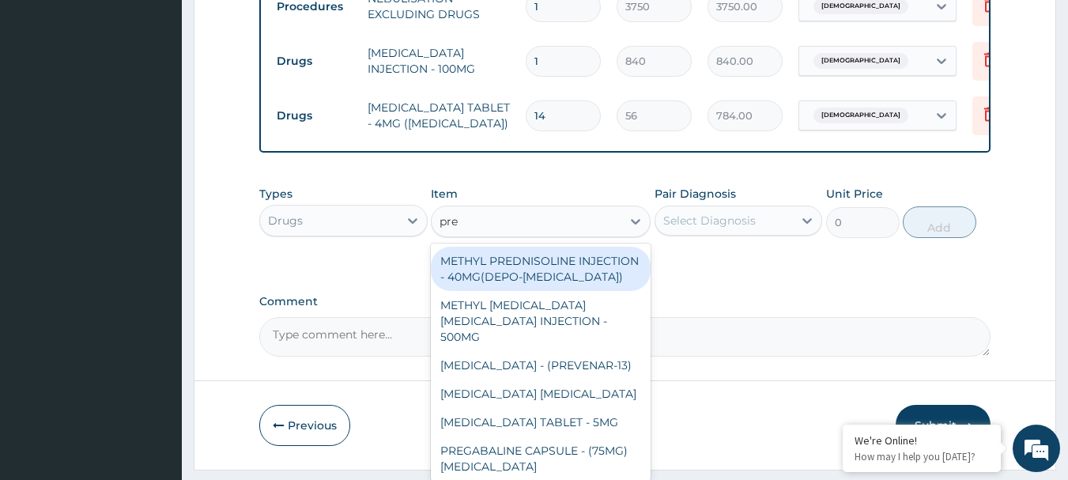
type input "pred"
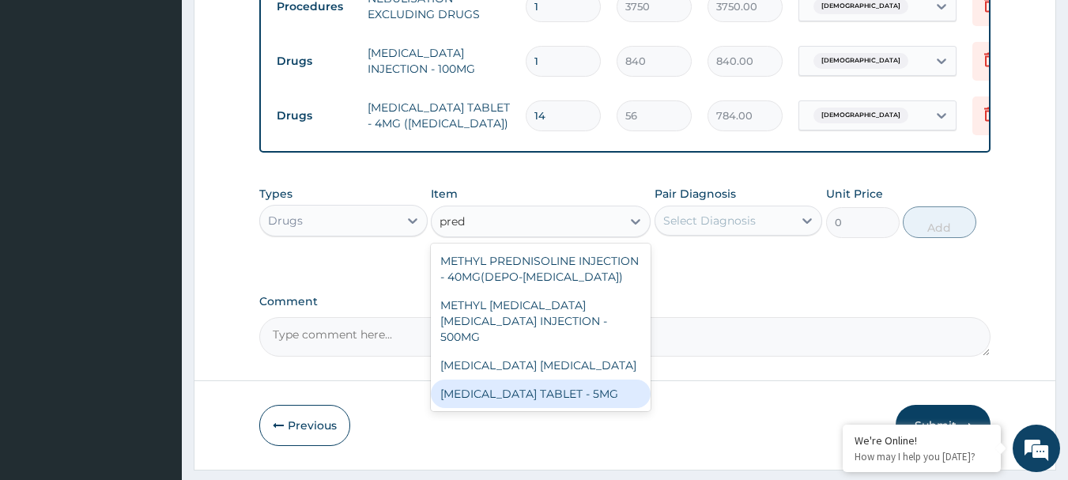
click at [599, 386] on div "PREDNISOLONE TABLET - 5MG" at bounding box center [541, 394] width 220 height 28
type input "42"
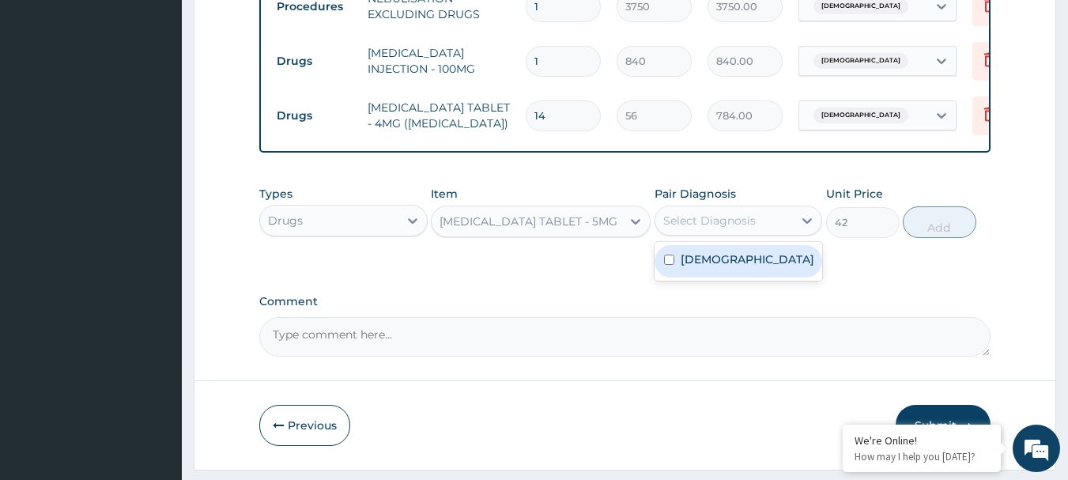
click at [730, 221] on div "Select Diagnosis" at bounding box center [724, 220] width 138 height 25
click at [723, 278] on div "Asthma" at bounding box center [739, 261] width 168 height 32
checkbox input "true"
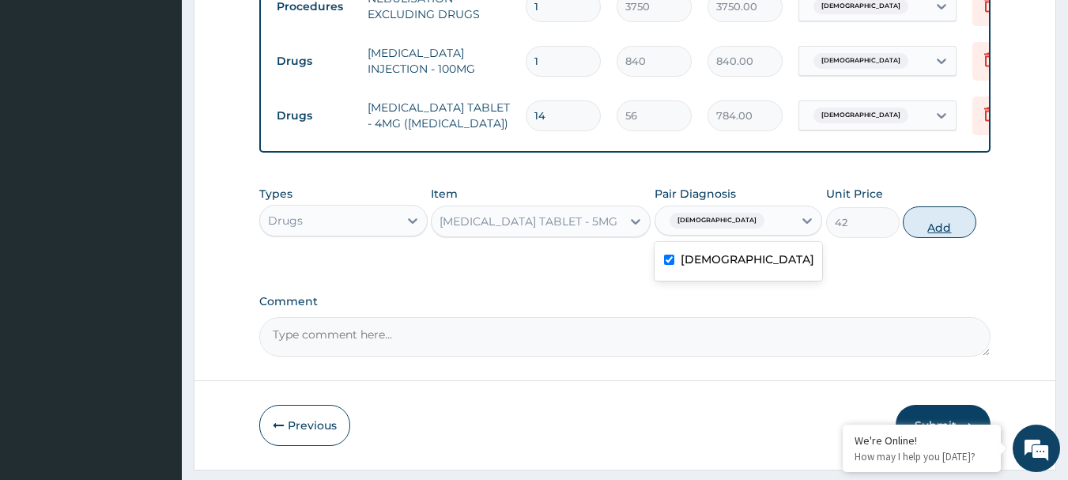
click at [922, 235] on button "Add" at bounding box center [940, 222] width 74 height 32
type input "0"
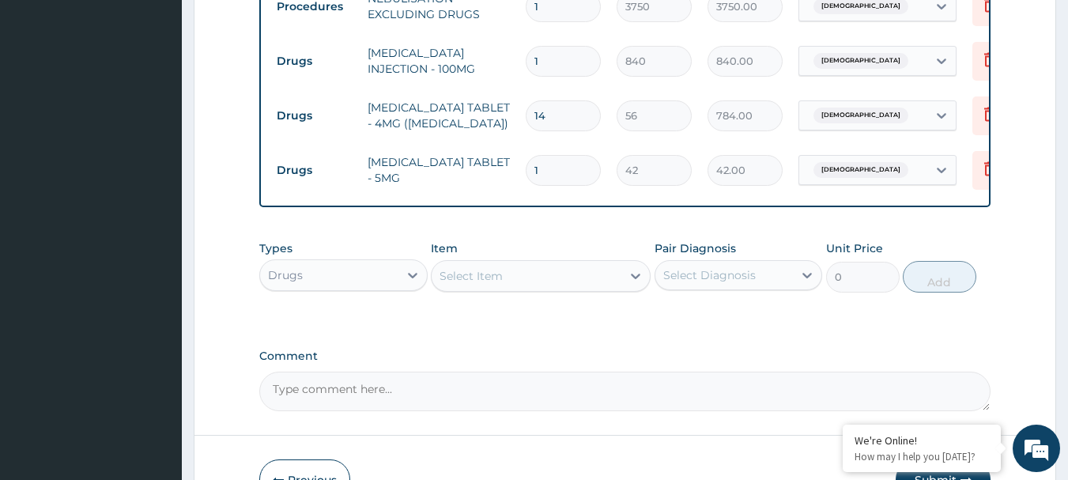
type input "10"
type input "420.00"
type input "10"
click at [571, 115] on input "14" at bounding box center [563, 115] width 75 height 31
type input "1"
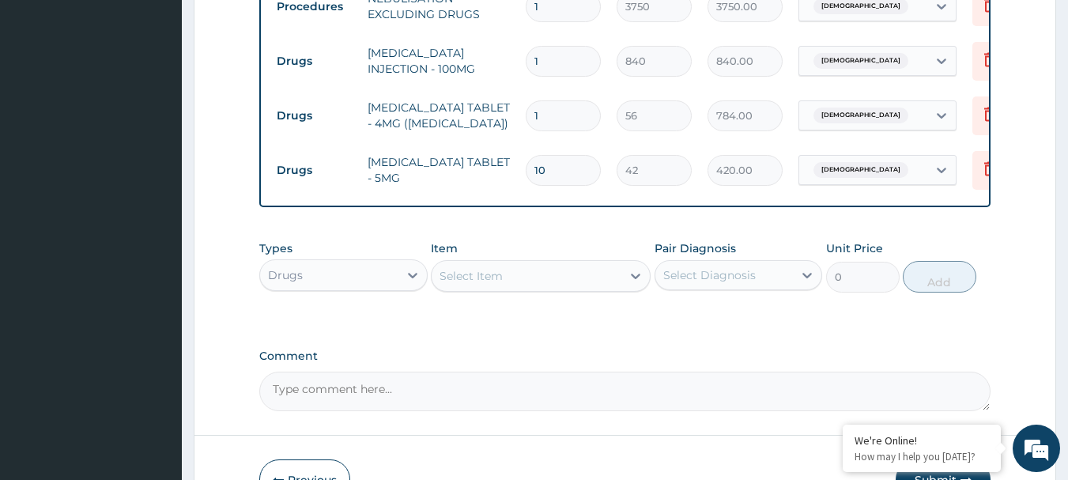
type input "56.00"
type input "15"
type input "840.00"
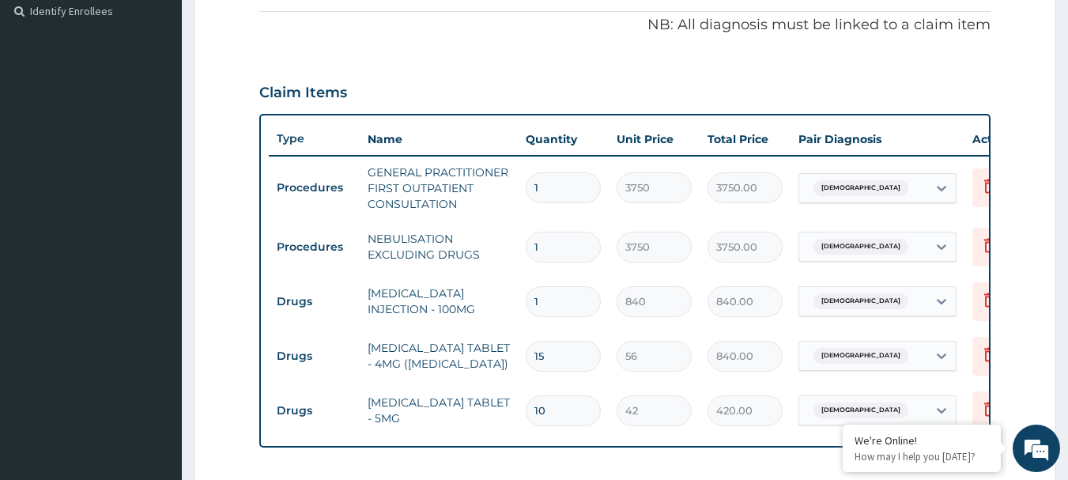
scroll to position [0, 62]
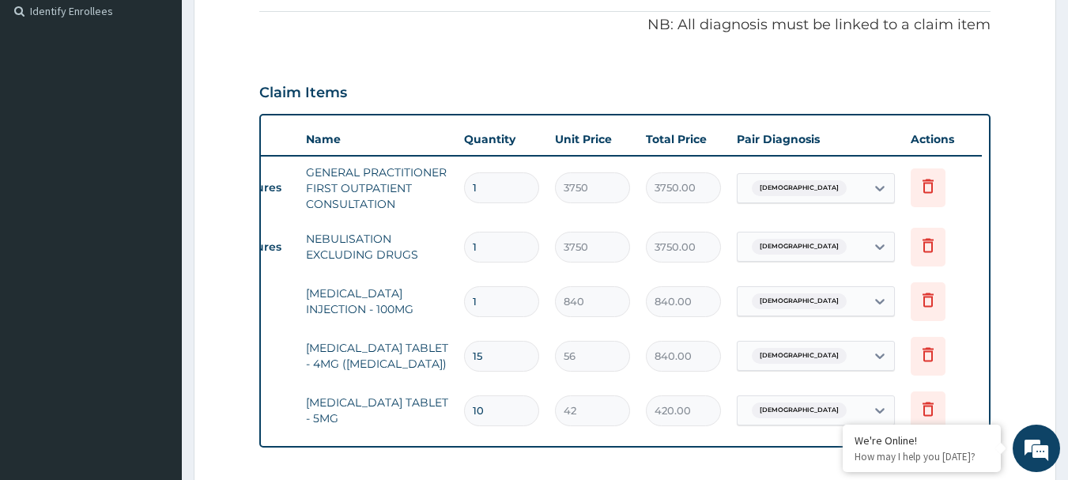
type input "15"
click at [927, 247] on icon at bounding box center [928, 245] width 19 height 19
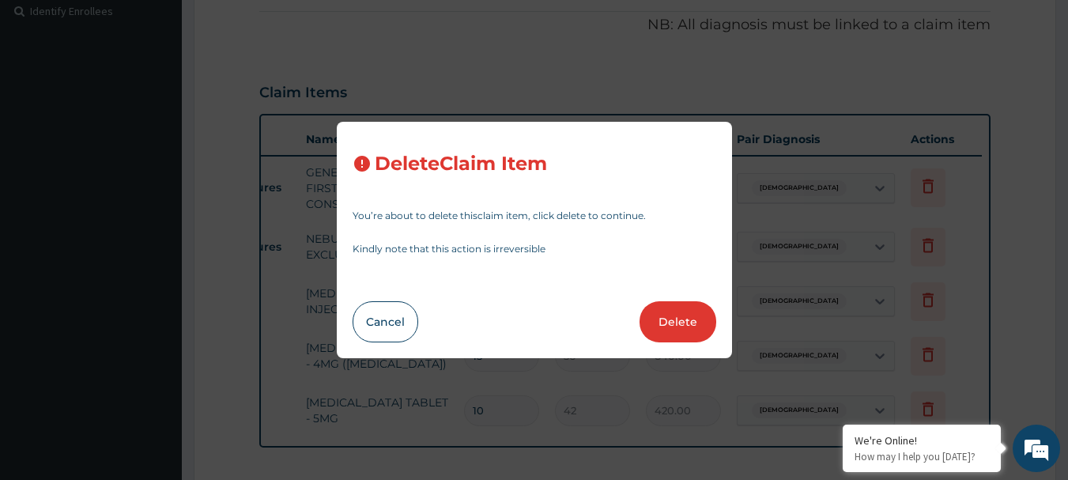
drag, startPoint x: 662, startPoint y: 315, endPoint x: 650, endPoint y: 293, distance: 25.1
click at [662, 314] on button "Delete" at bounding box center [678, 321] width 77 height 41
type input "840"
type input "840.00"
type input "15"
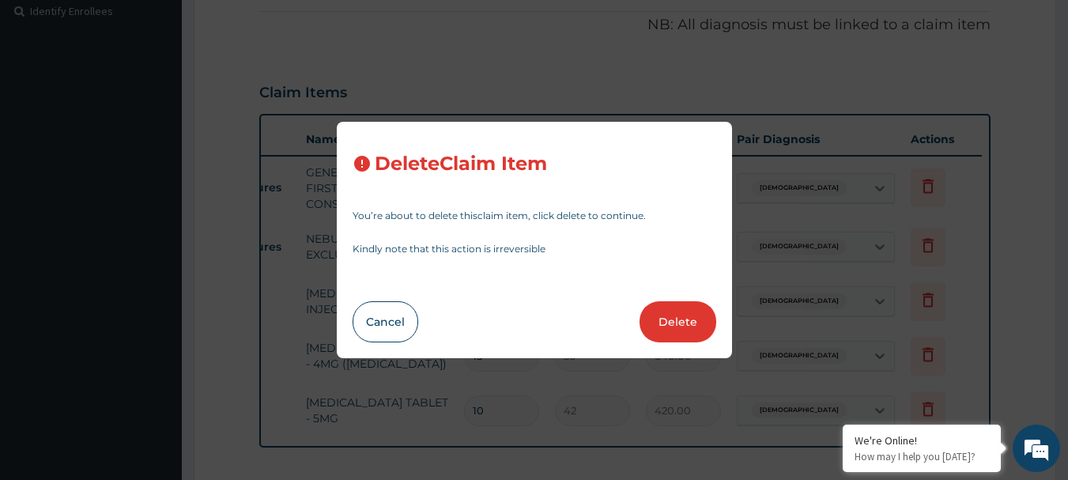
type input "56"
type input "10"
type input "42"
type input "420.00"
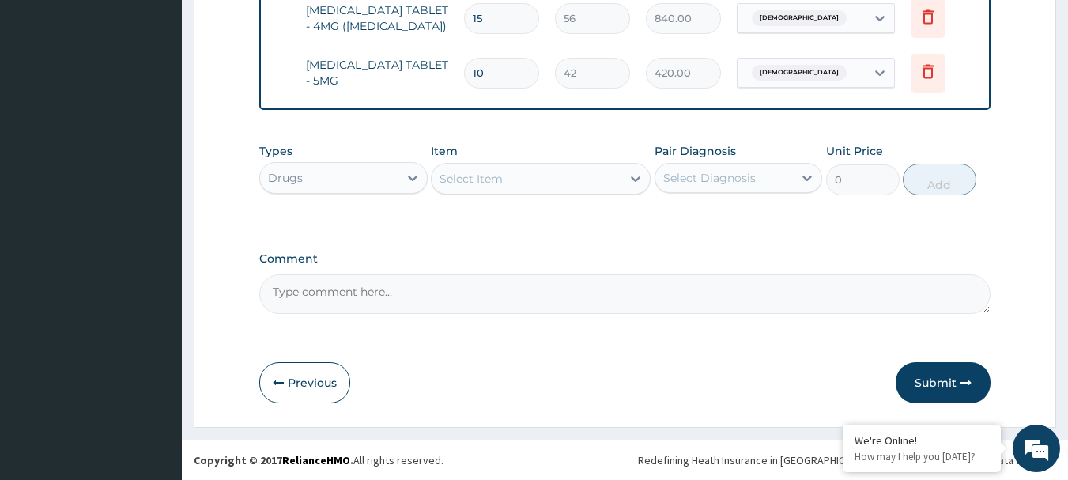
scroll to position [769, 0]
click at [923, 376] on button "Submit" at bounding box center [943, 382] width 95 height 41
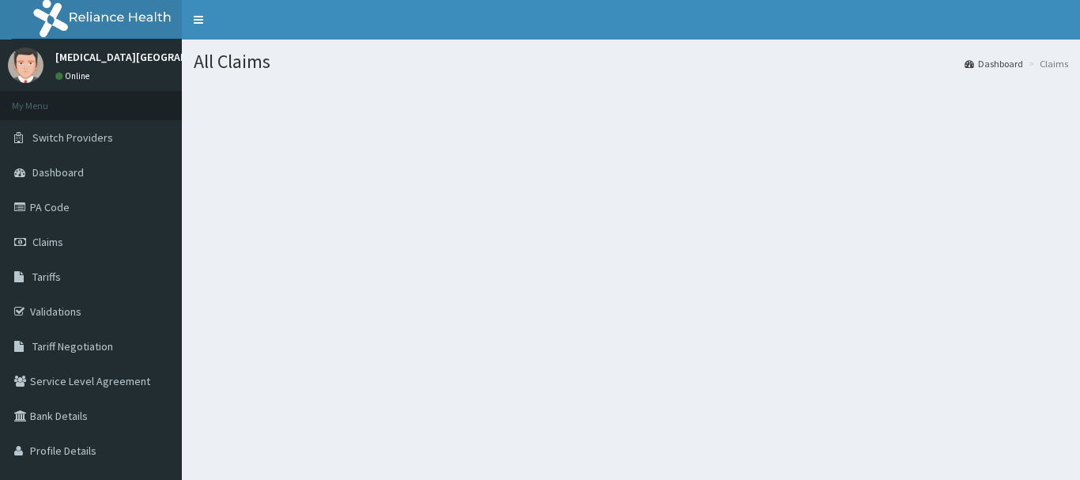
click at [66, 204] on link "PA Code" at bounding box center [91, 207] width 182 height 35
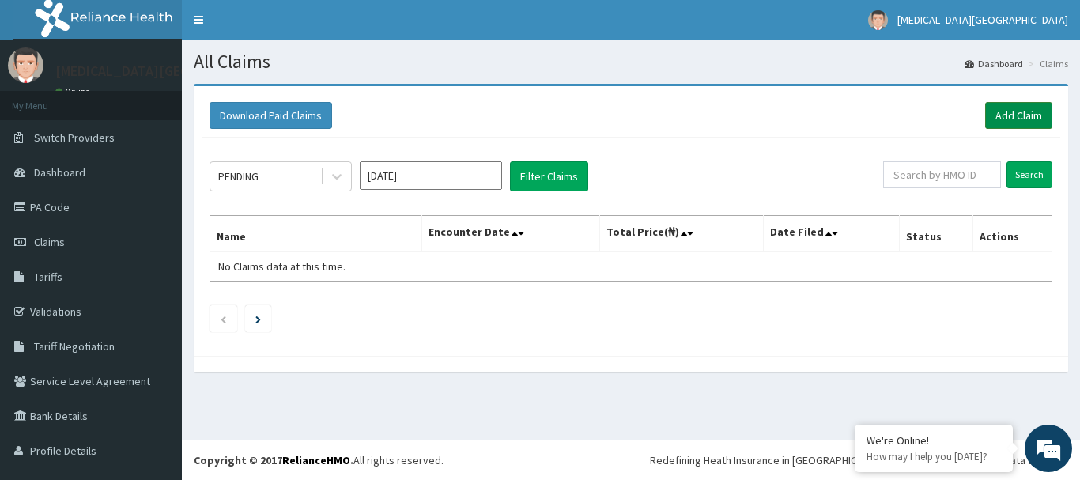
click at [1002, 119] on link "Add Claim" at bounding box center [1018, 115] width 67 height 27
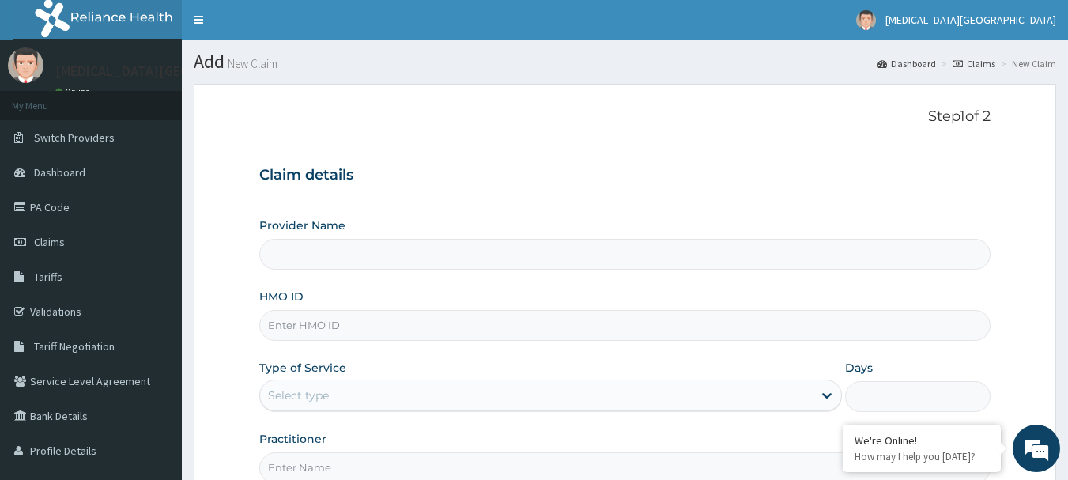
click at [348, 317] on input "HMO ID" at bounding box center [625, 325] width 732 height 31
paste input "efm/10087/a"
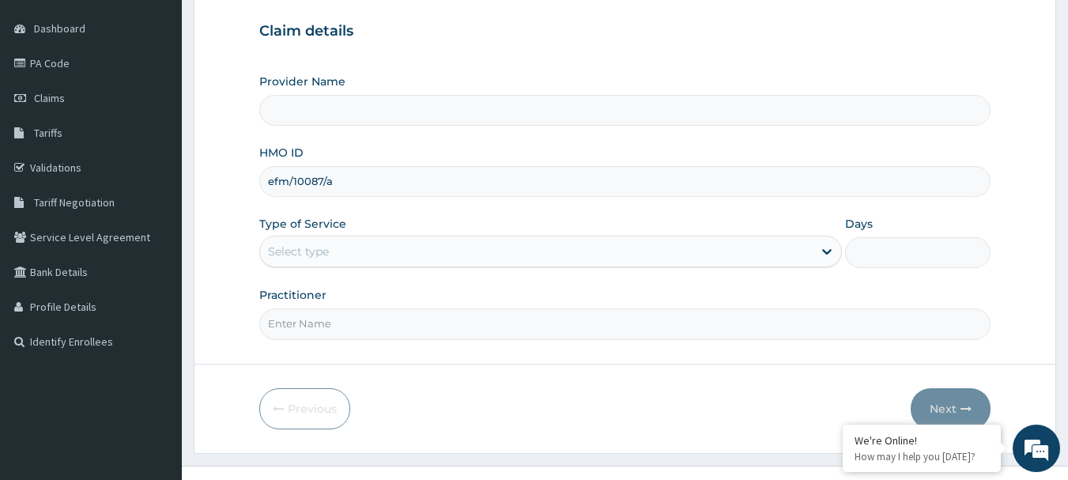
scroll to position [170, 0]
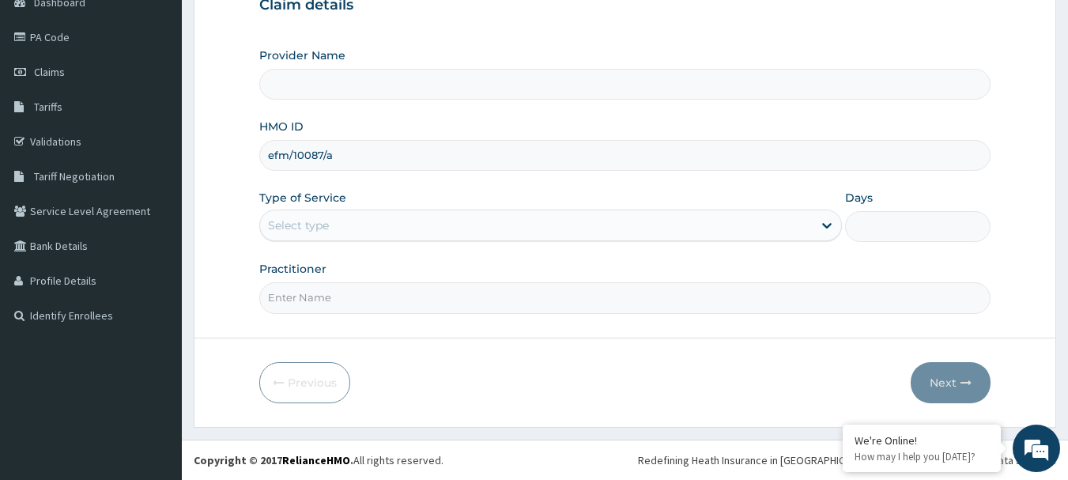
type input "efm/10087/a"
click at [465, 223] on div "Select type" at bounding box center [536, 225] width 553 height 25
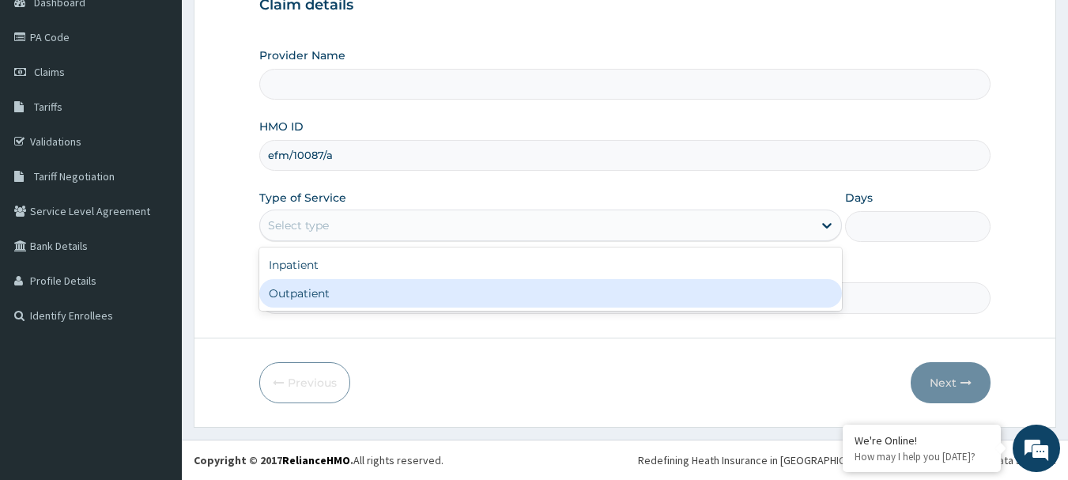
click at [345, 294] on div "Outpatient" at bounding box center [550, 293] width 583 height 28
type input "1"
type input "[MEDICAL_DATA][GEOGRAPHIC_DATA]"
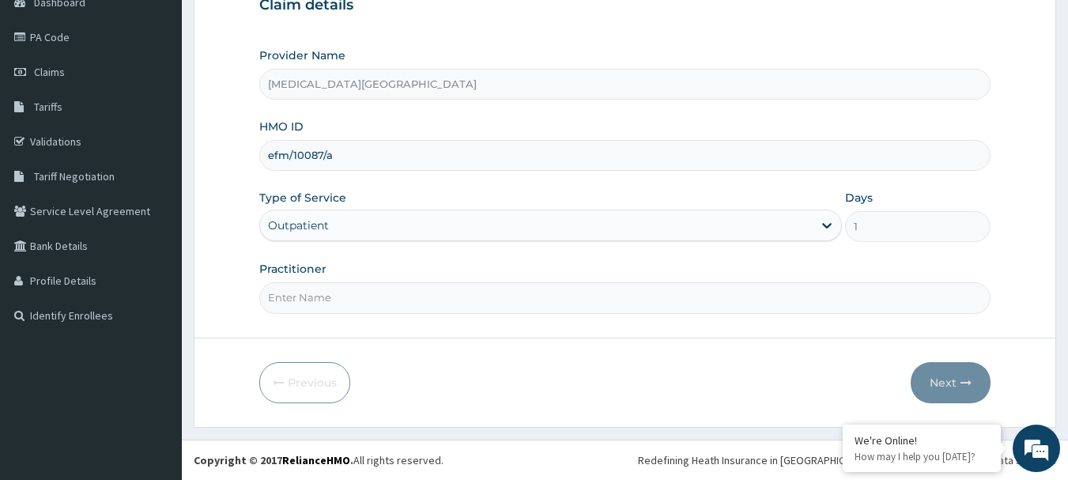
click at [345, 287] on input "Practitioner" at bounding box center [625, 297] width 732 height 31
type input "DR. LEWIS"
click at [928, 376] on button "Next" at bounding box center [951, 382] width 80 height 41
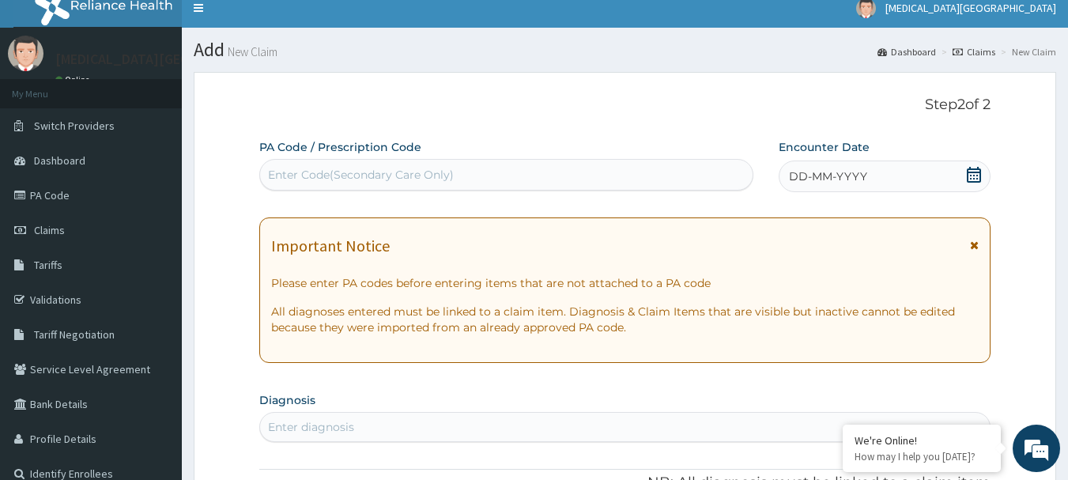
scroll to position [91, 0]
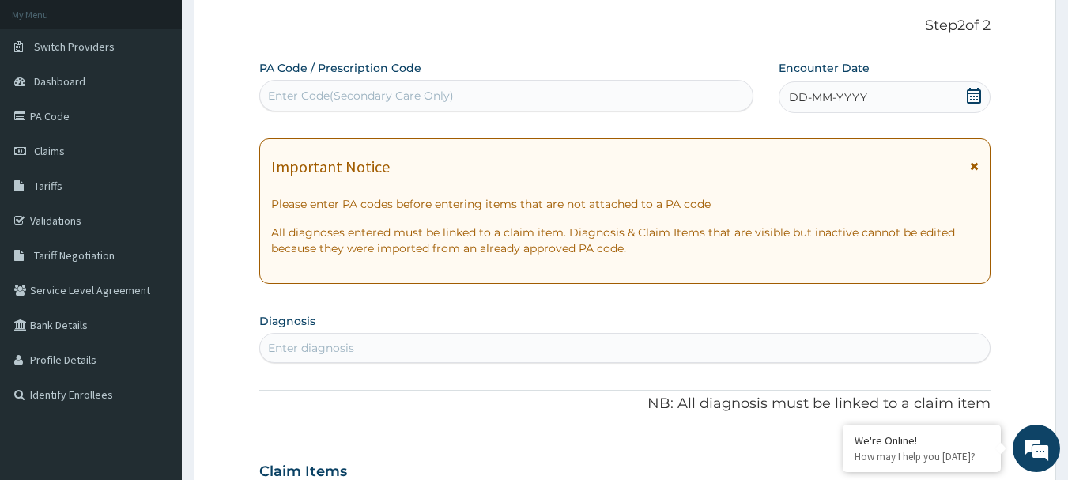
click at [414, 106] on div "Enter Code(Secondary Care Only)" at bounding box center [506, 95] width 493 height 25
paste input "PA/27A8F9"
type input "PA/27A8F9"
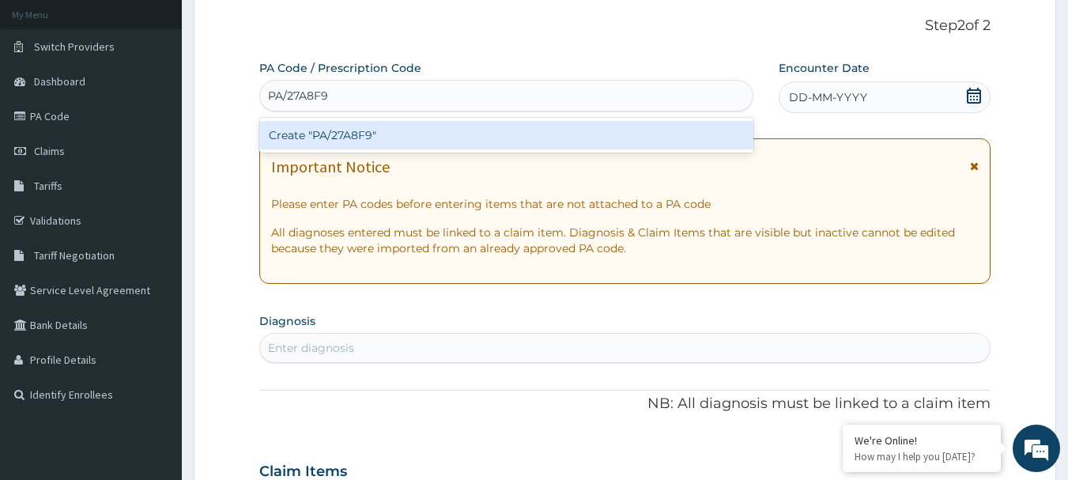
click at [414, 128] on div "Create "PA/27A8F9"" at bounding box center [506, 135] width 495 height 28
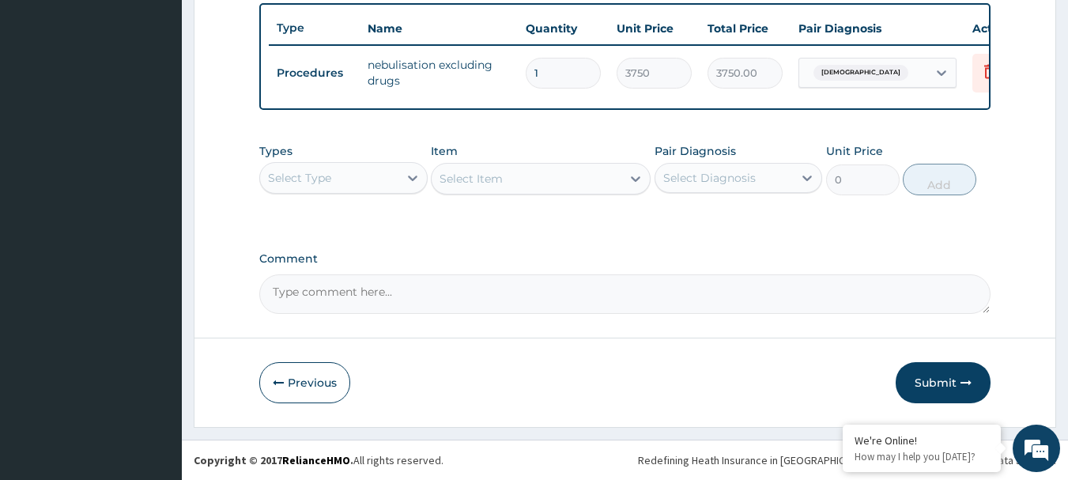
scroll to position [597, 0]
click at [926, 380] on button "Submit" at bounding box center [943, 382] width 95 height 41
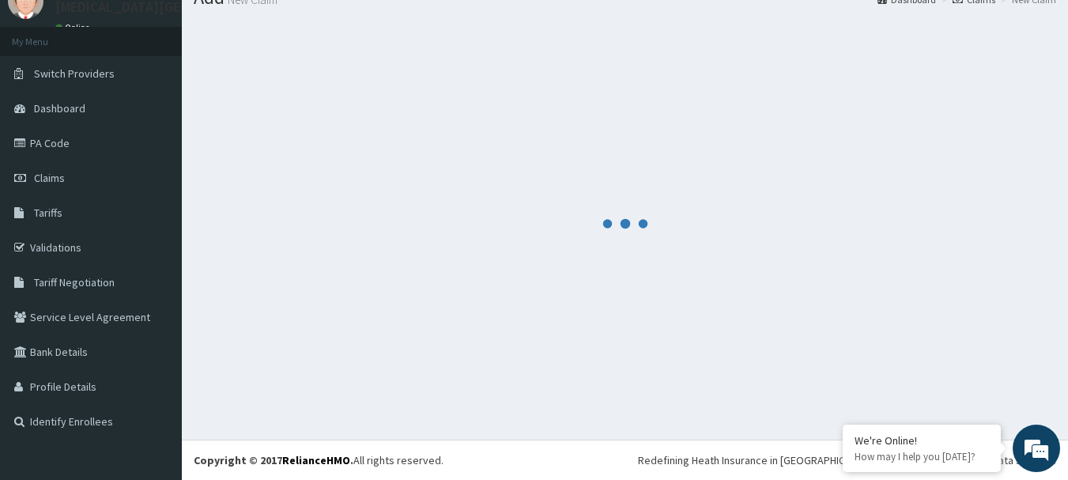
scroll to position [64, 0]
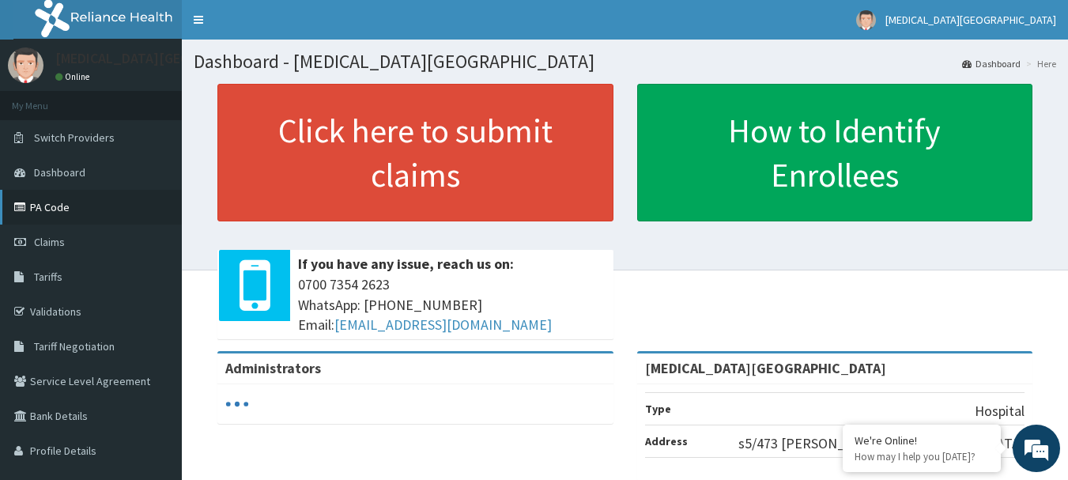
click at [62, 196] on link "PA Code" at bounding box center [91, 207] width 182 height 35
click at [63, 207] on link "PA Code" at bounding box center [91, 207] width 182 height 35
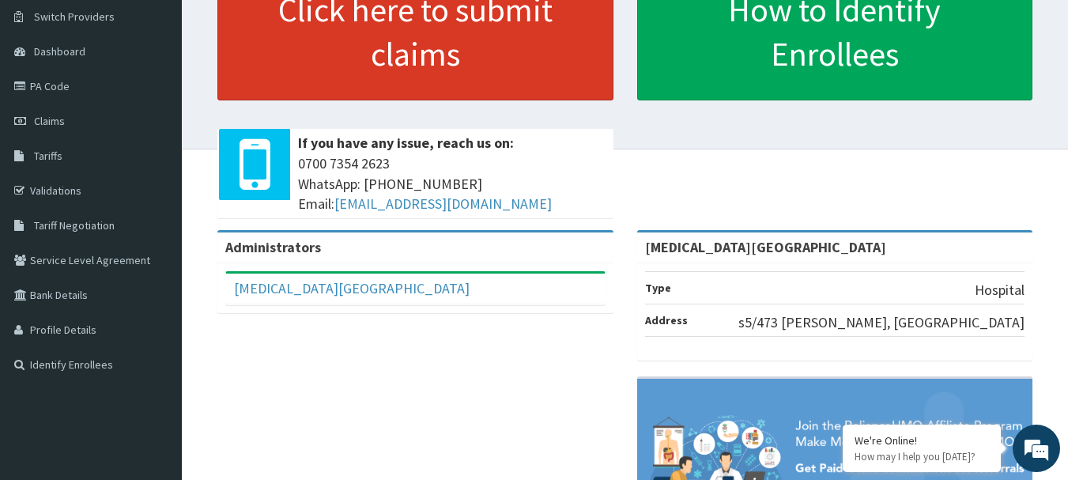
scroll to position [112, 0]
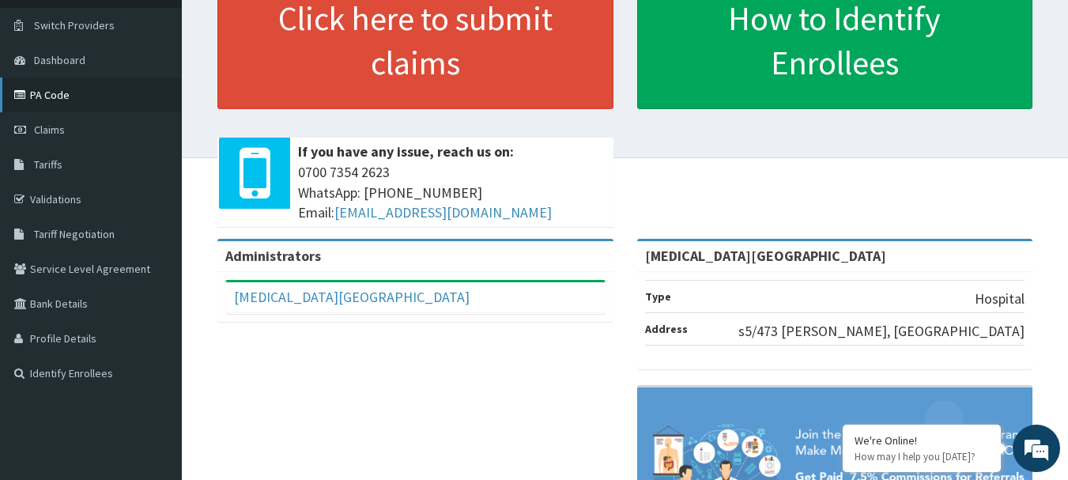
click at [66, 89] on link "PA Code" at bounding box center [91, 94] width 182 height 35
